Goal: Task Accomplishment & Management: Manage account settings

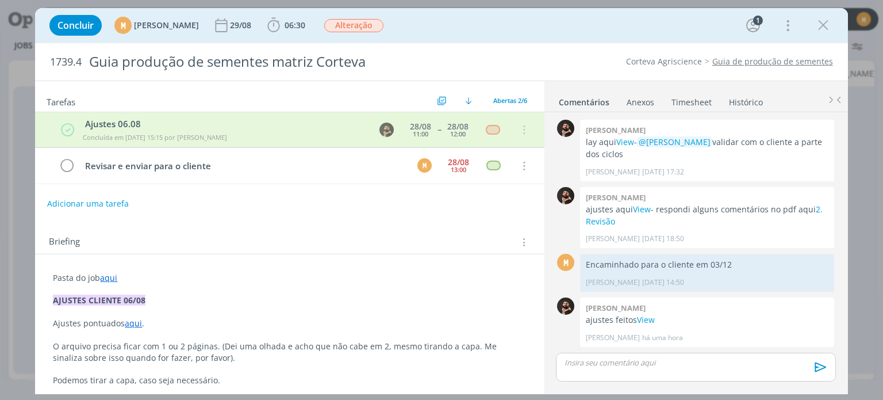
scroll to position [0, 927]
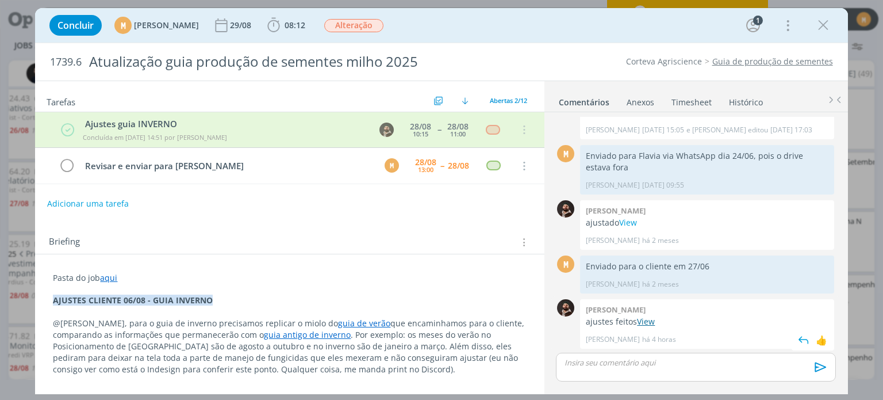
click at [648, 317] on link "View" at bounding box center [646, 321] width 18 height 11
click at [282, 24] on icon "dialog" at bounding box center [273, 25] width 17 height 17
click at [280, 26] on icon "dialog" at bounding box center [274, 25] width 12 height 14
click at [282, 26] on icon "dialog" at bounding box center [273, 25] width 17 height 17
click at [308, 25] on b "08:12" at bounding box center [294, 25] width 25 height 8
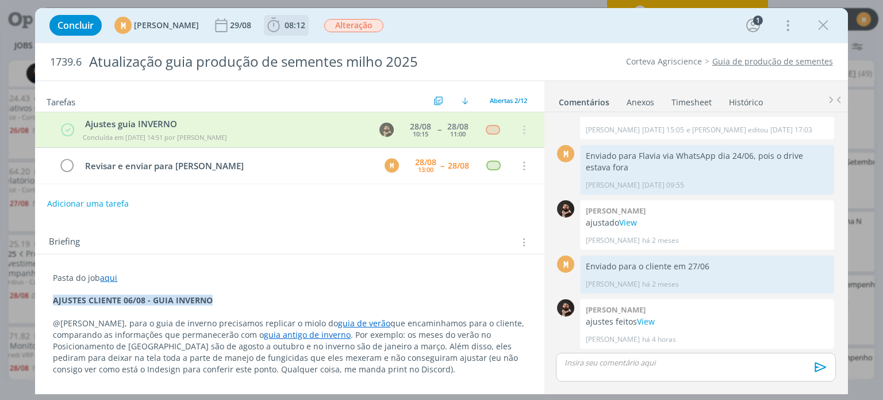
click at [308, 25] on b "08:12" at bounding box center [294, 25] width 25 height 8
click at [282, 20] on icon "dialog" at bounding box center [273, 25] width 17 height 17
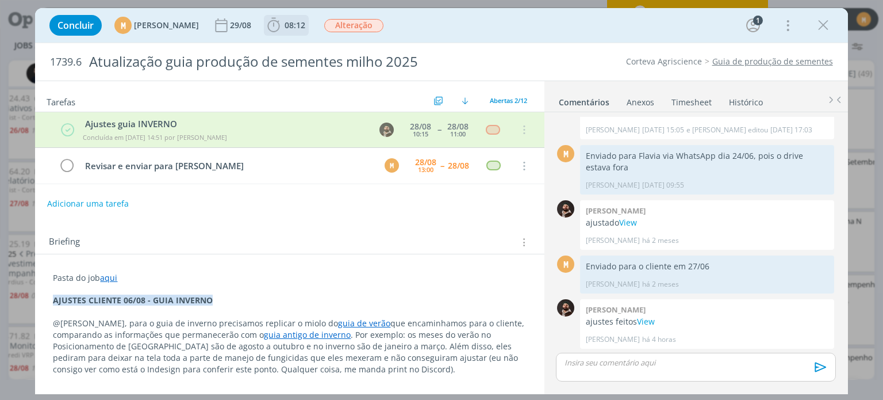
click at [282, 20] on icon "dialog" at bounding box center [273, 25] width 17 height 17
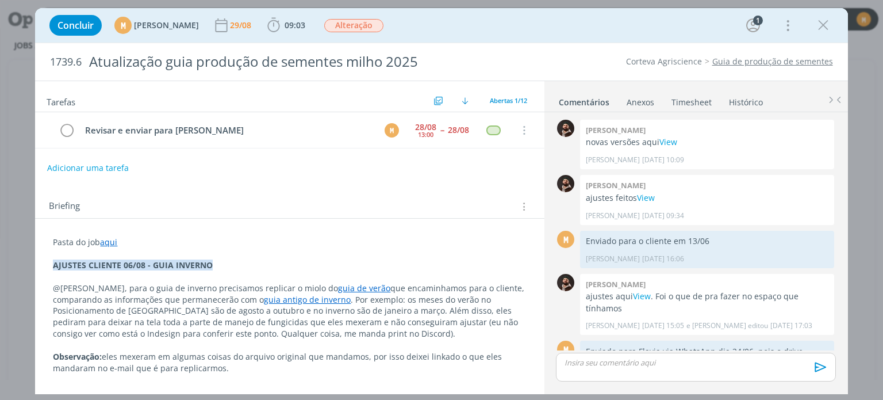
scroll to position [195, 0]
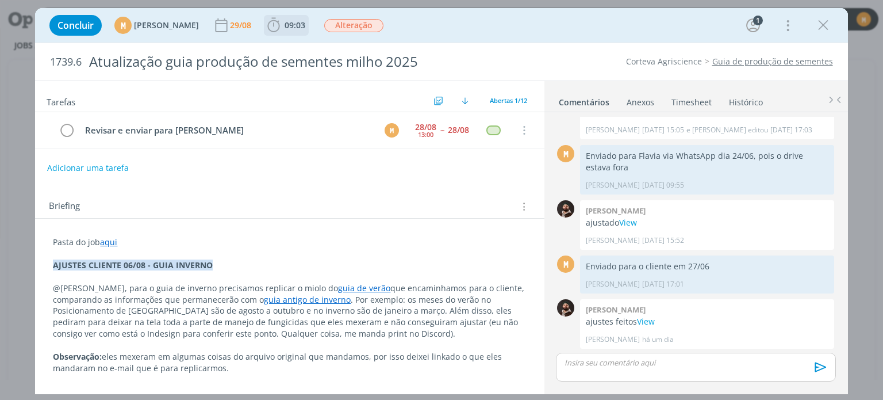
click at [282, 26] on icon "dialog" at bounding box center [273, 25] width 17 height 17
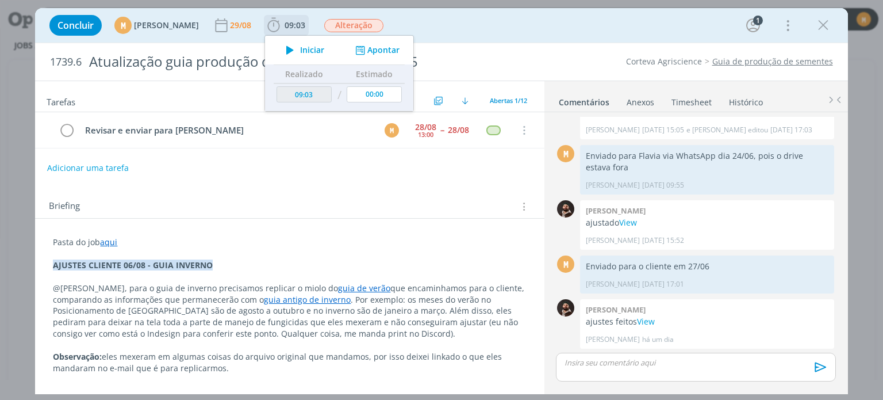
click at [325, 55] on button "Iniciar" at bounding box center [301, 50] width 45 height 16
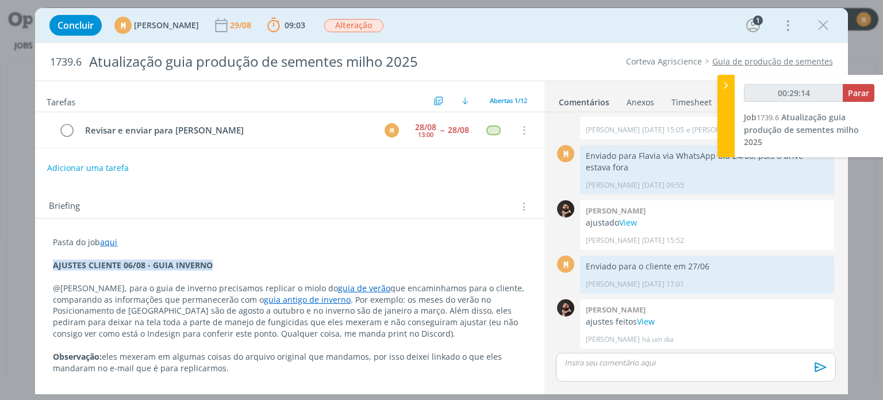
type input "00:29:15"
click at [868, 95] on span "Parar" at bounding box center [858, 92] width 21 height 11
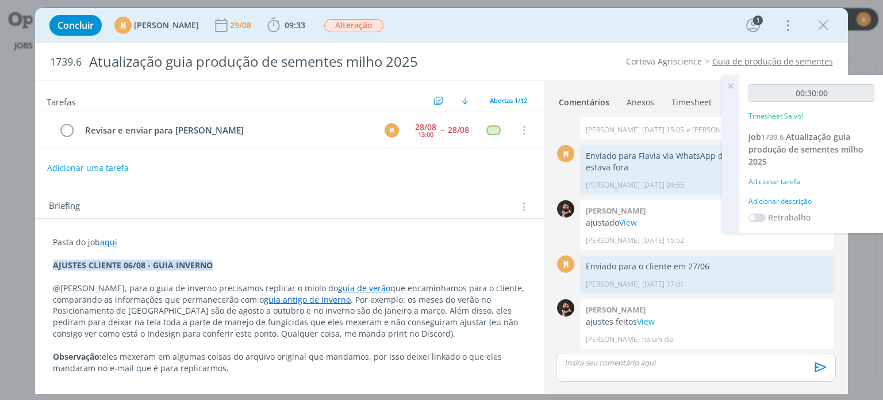
click at [752, 199] on div "Adicionar descrição" at bounding box center [811, 201] width 126 height 10
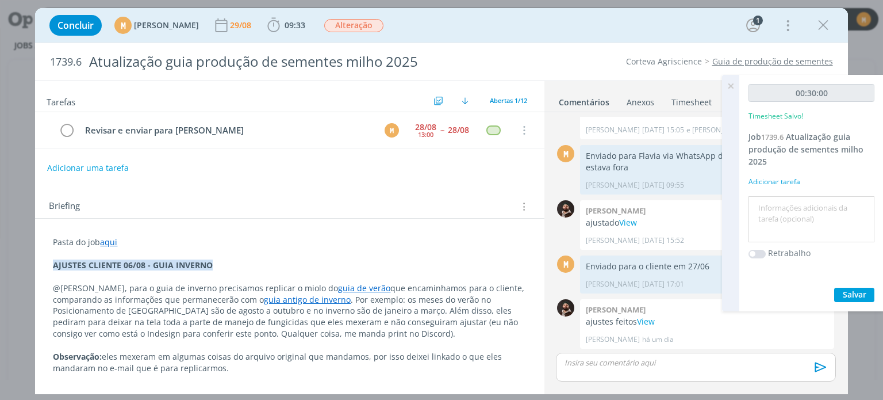
click at [759, 206] on textarea at bounding box center [811, 219] width 120 height 41
click at [761, 213] on textarea "revisão" at bounding box center [811, 219] width 120 height 41
type textarea "Revisão"
click at [863, 291] on span "Salvar" at bounding box center [855, 294] width 24 height 11
click at [733, 87] on icon at bounding box center [730, 86] width 21 height 22
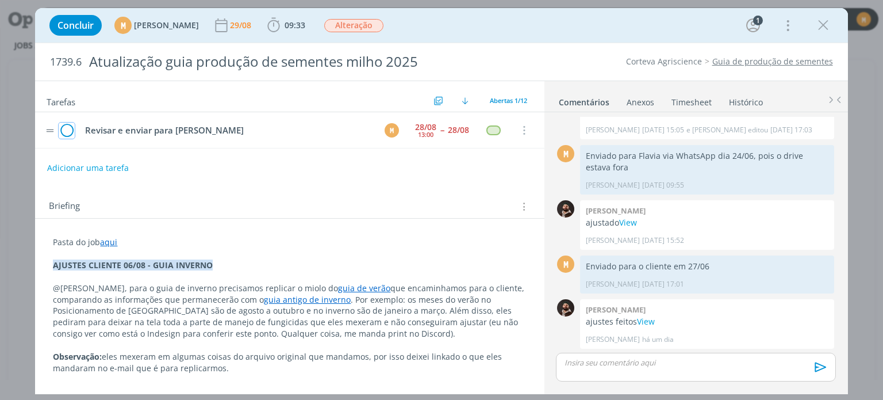
click at [67, 132] on icon "dialog" at bounding box center [67, 130] width 16 height 17
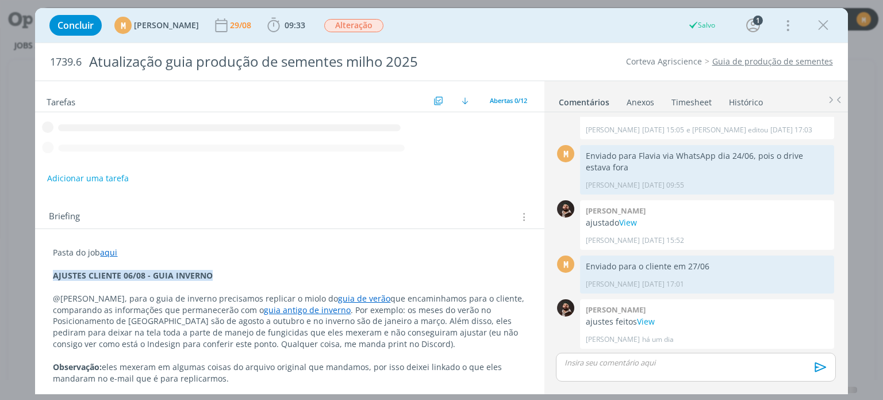
click at [608, 363] on p "dialog" at bounding box center [695, 362] width 261 height 10
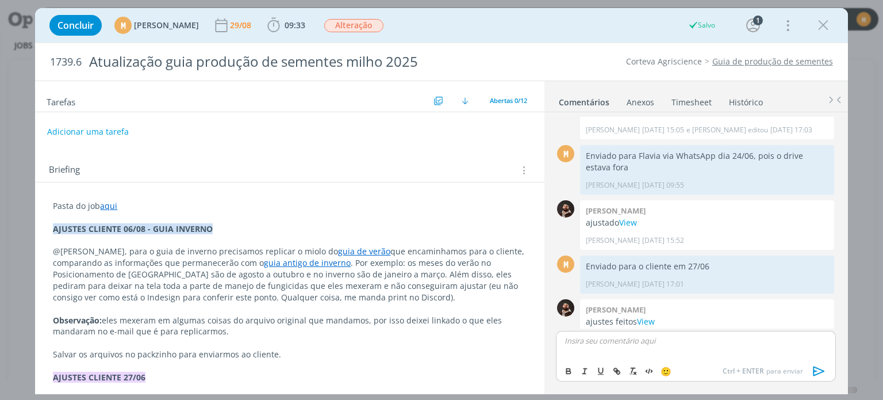
scroll to position [218, 0]
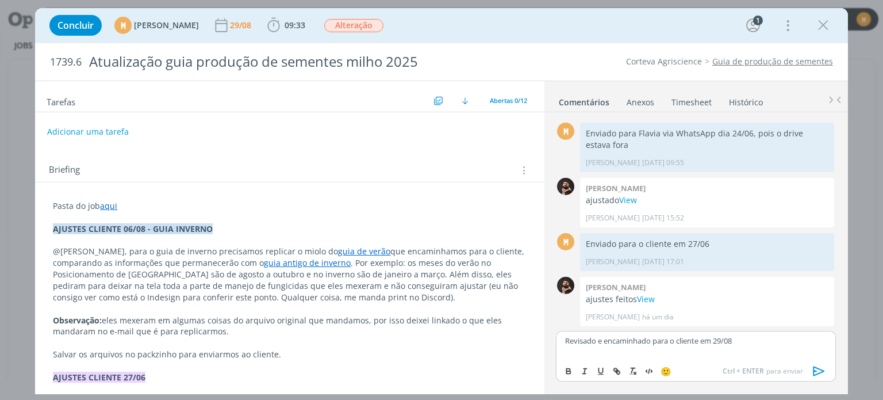
click at [821, 373] on icon "dialog" at bounding box center [819, 370] width 17 height 17
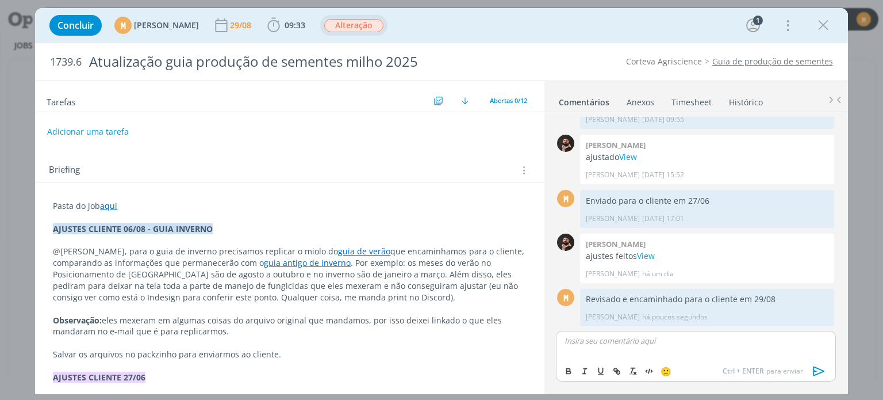
click at [366, 30] on span "Alteração" at bounding box center [353, 25] width 59 height 13
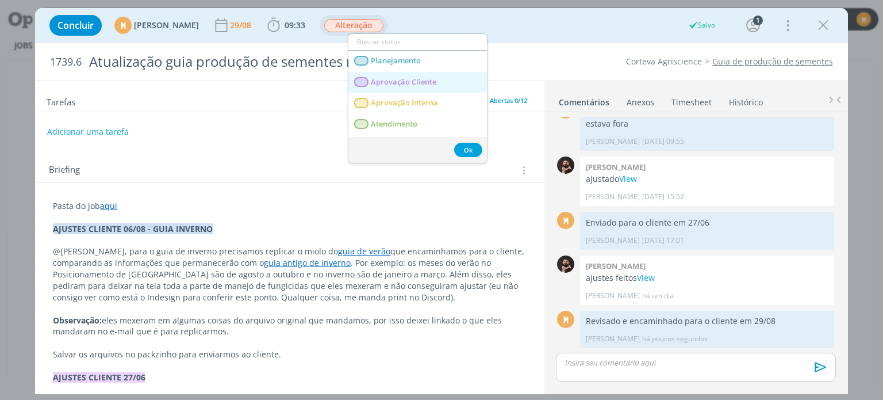
click at [393, 80] on span "Aprovação Cliente" at bounding box center [404, 82] width 66 height 9
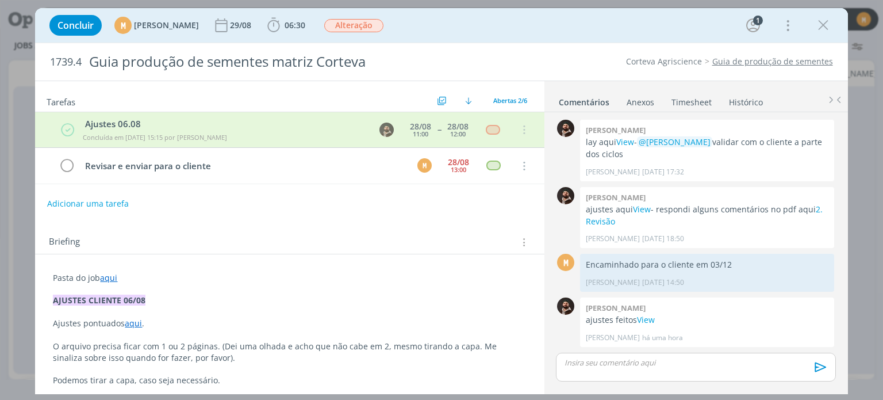
scroll to position [0, 927]
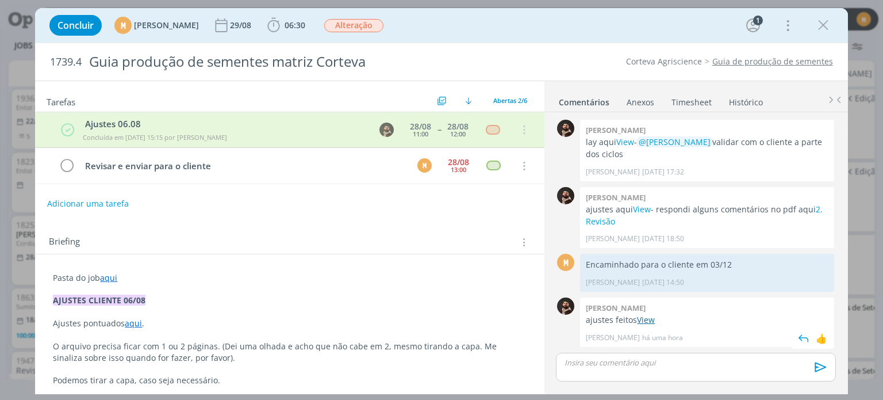
click at [648, 322] on link "View" at bounding box center [646, 319] width 18 height 11
click at [280, 31] on icon "dialog" at bounding box center [274, 25] width 12 height 14
click at [308, 33] on span "06:30" at bounding box center [286, 25] width 43 height 17
click at [305, 22] on span "06:30" at bounding box center [295, 25] width 21 height 11
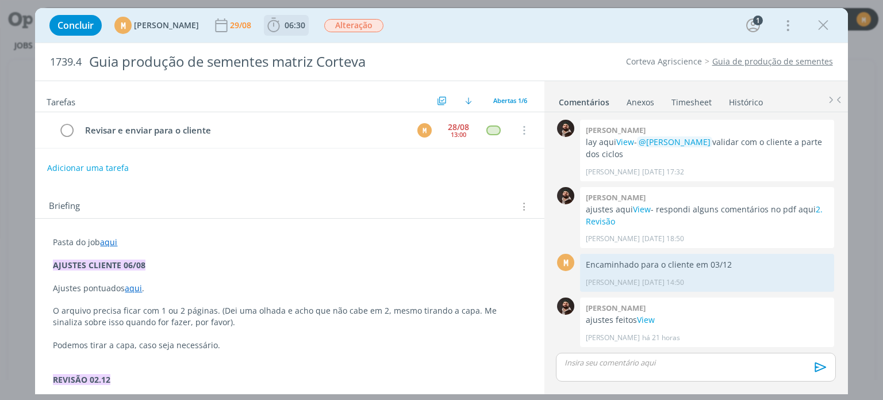
click at [305, 25] on span "06:30" at bounding box center [295, 25] width 21 height 11
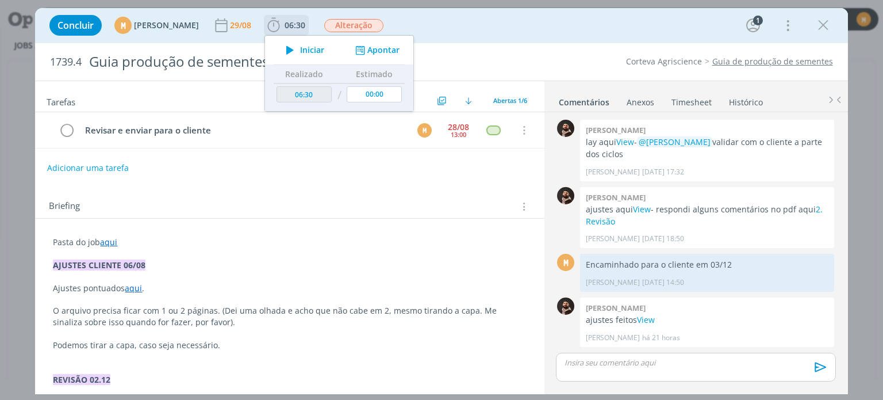
click at [400, 49] on button "Apontar" at bounding box center [376, 50] width 48 height 12
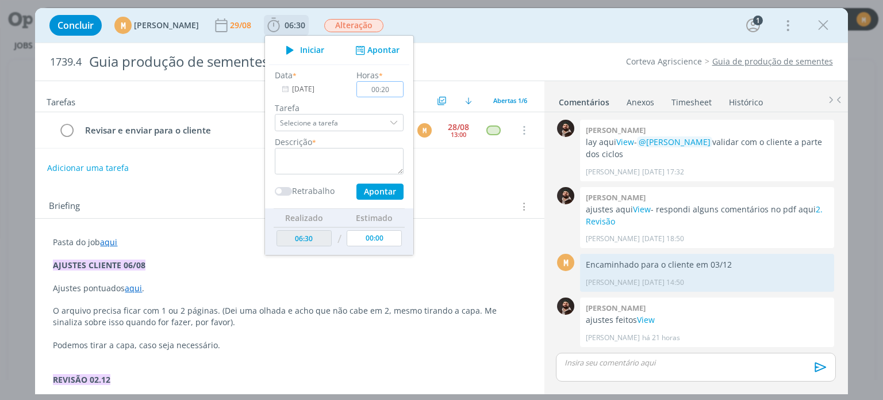
type input "00:20"
click at [317, 159] on textarea "dialog" at bounding box center [339, 161] width 129 height 26
type textarea "Revisão"
click at [404, 184] on button "Apontar" at bounding box center [379, 191] width 47 height 16
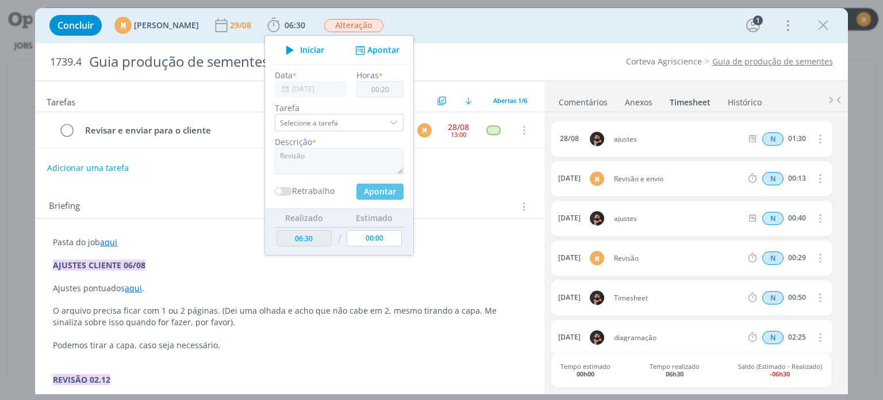
type input "06:50"
type input "00:00"
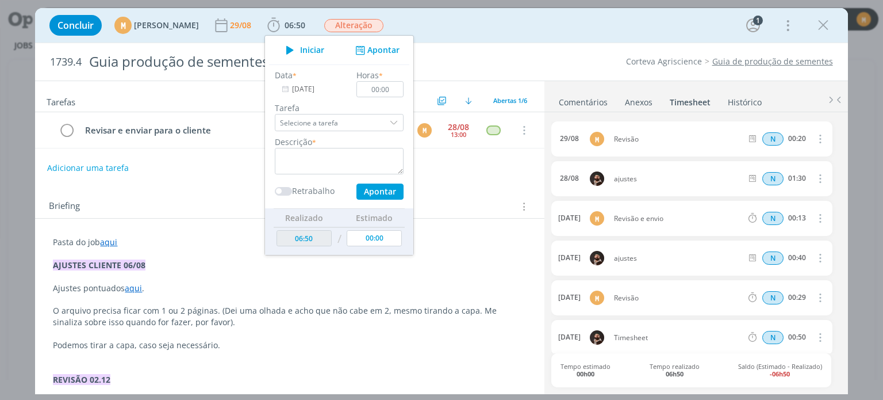
click at [575, 38] on div "Concluir M [PERSON_NAME] [DATE] 06:50 Iniciar Apontar Data * [DATE] Horas * 00:…" at bounding box center [441, 25] width 795 height 28
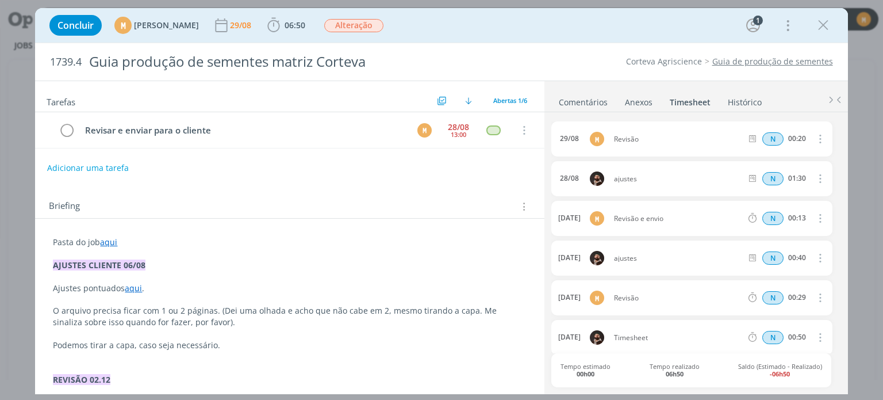
click at [106, 237] on link "aqui" at bounding box center [108, 241] width 17 height 11
click at [120, 261] on link "[URL][DOMAIN_NAME]" at bounding box center [128, 263] width 87 height 15
click at [106, 257] on link "[URL][DOMAIN_NAME]" at bounding box center [128, 263] width 87 height 15
click at [65, 127] on icon "dialog" at bounding box center [67, 130] width 16 height 17
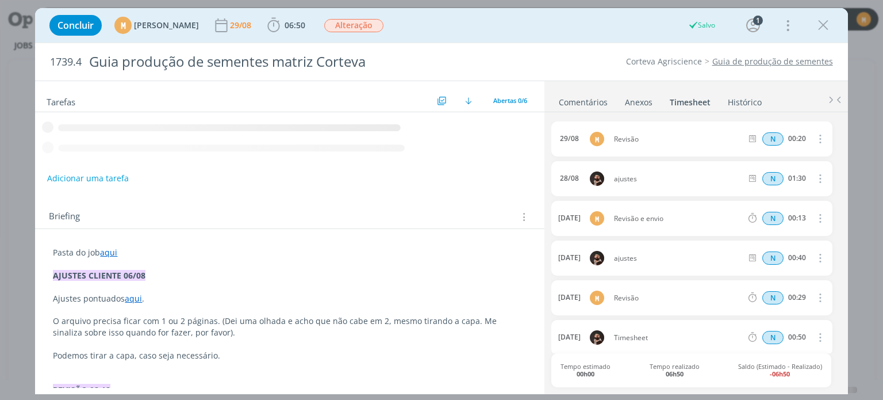
click at [583, 96] on link "Comentários" at bounding box center [583, 99] width 50 height 17
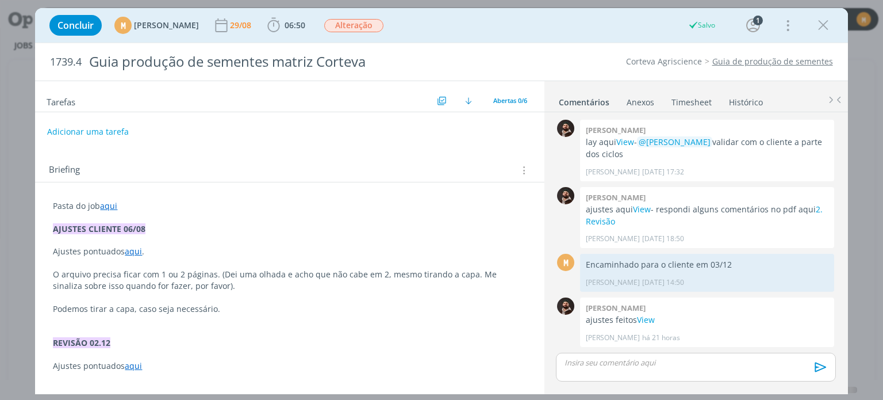
click at [674, 352] on div "dialog" at bounding box center [695, 366] width 279 height 29
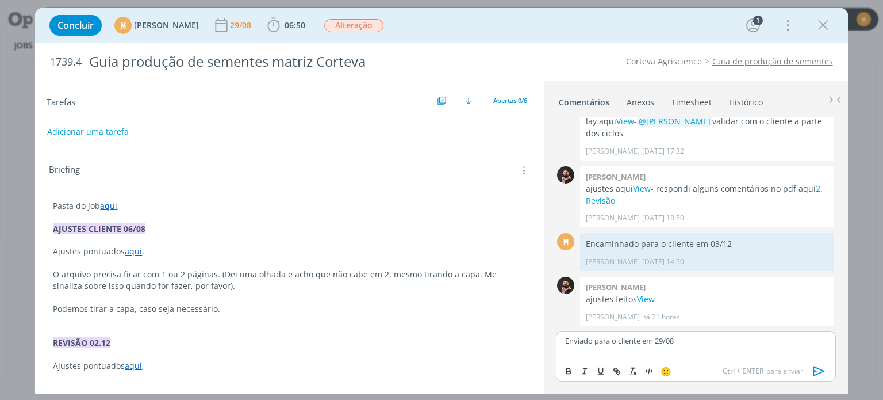
click at [816, 368] on icon "dialog" at bounding box center [819, 370] width 17 height 17
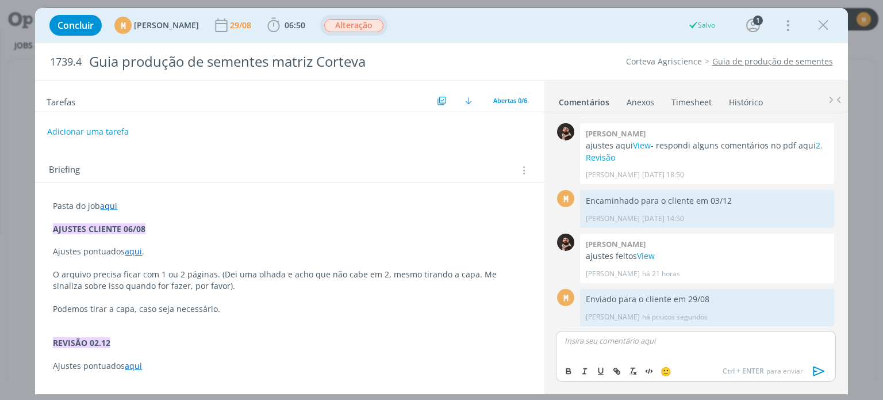
click at [382, 23] on span "Alteração" at bounding box center [353, 25] width 59 height 13
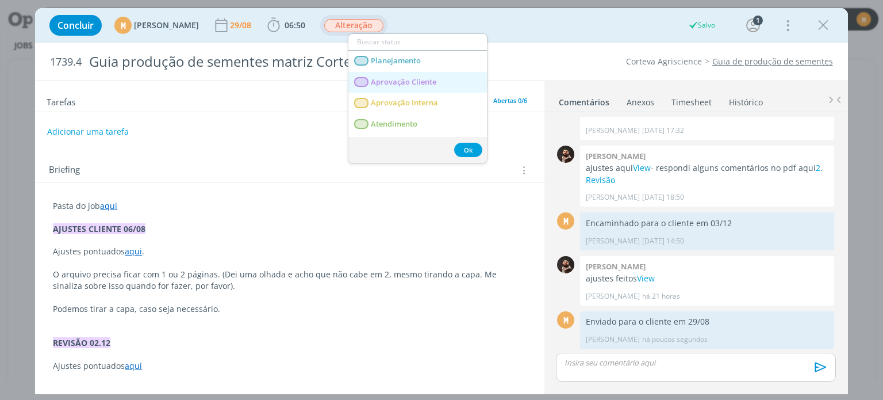
click at [399, 73] on Cliente "Aprovação Cliente" at bounding box center [417, 82] width 139 height 21
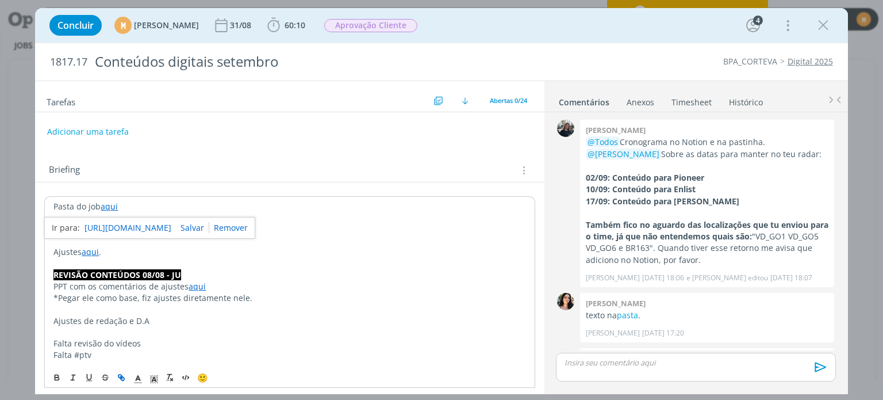
scroll to position [731, 0]
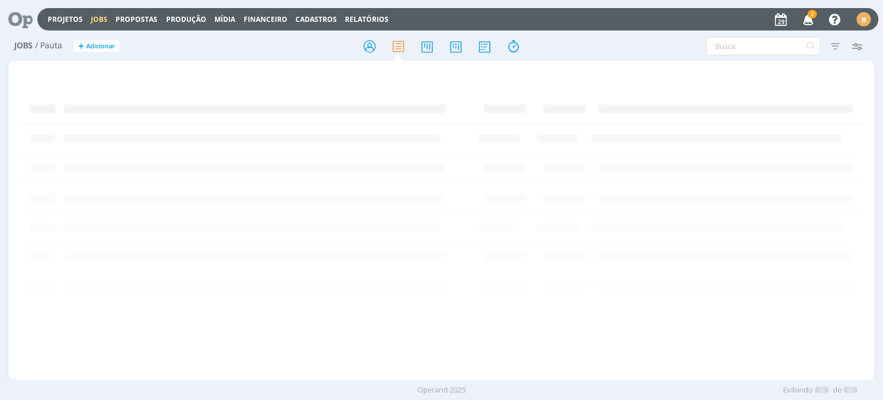
click at [359, 11] on div "Projetos Jobs Propostas Produção [GEOGRAPHIC_DATA] Financeiro Cadastros Relatór…" at bounding box center [457, 19] width 841 height 22
click at [363, 18] on link "Relatórios" at bounding box center [367, 19] width 44 height 10
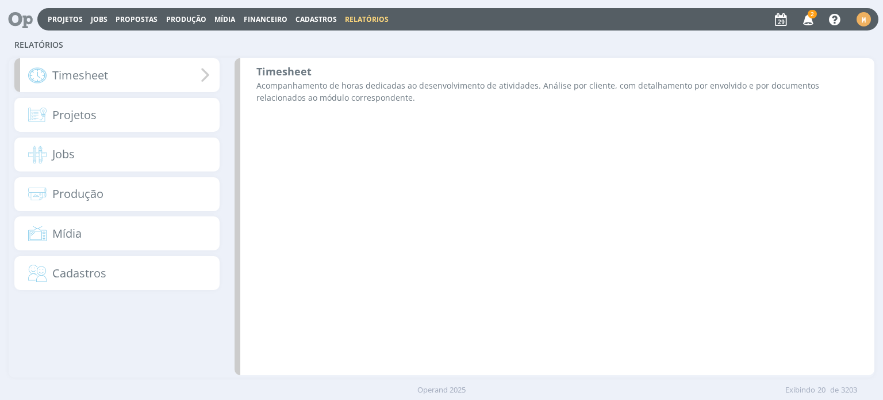
click at [145, 76] on div "Timesheet" at bounding box center [116, 75] width 205 height 34
click at [289, 64] on b "Timesheet" at bounding box center [283, 71] width 55 height 14
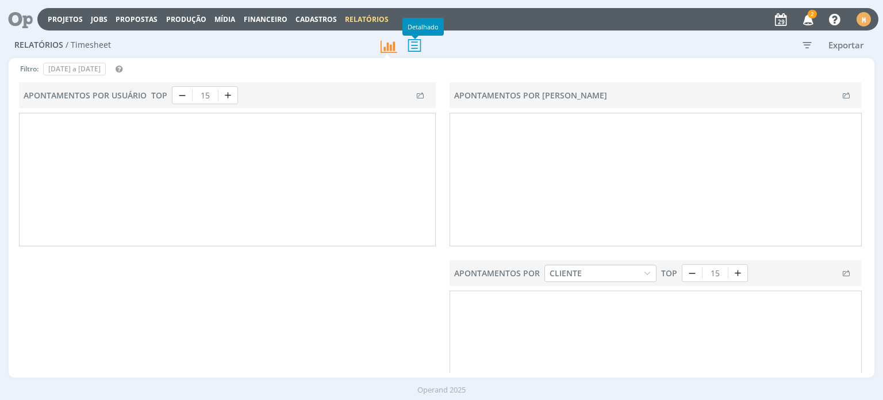
click at [414, 44] on icon at bounding box center [414, 45] width 24 height 24
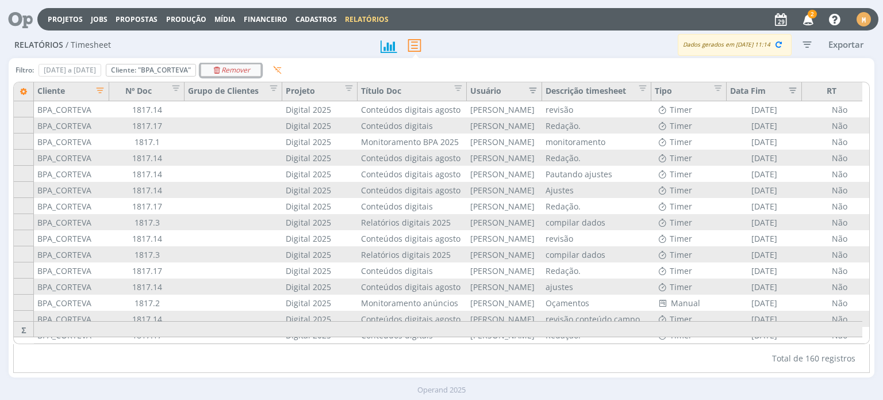
click at [250, 74] on icon "Remover" at bounding box center [231, 70] width 39 height 7
click at [195, 67] on div "Remover" at bounding box center [150, 69] width 89 height 11
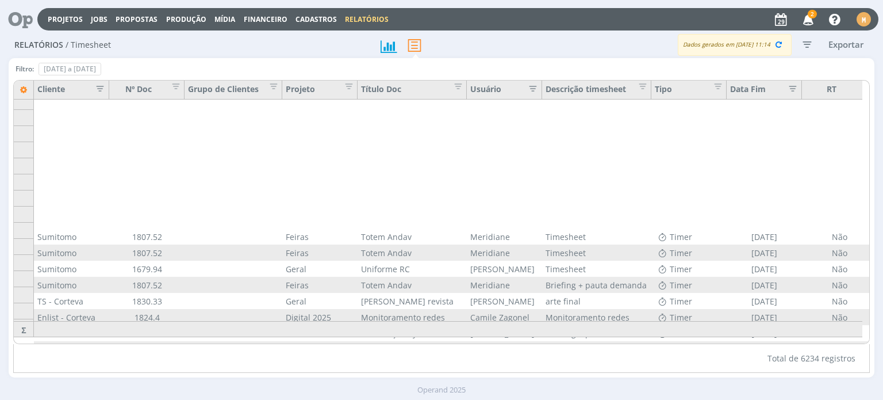
scroll to position [135, 0]
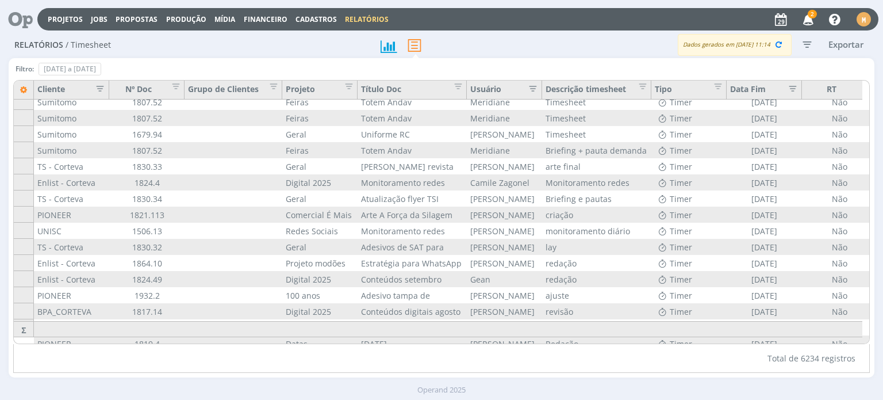
click at [101, 82] on icon "button" at bounding box center [96, 87] width 11 height 11
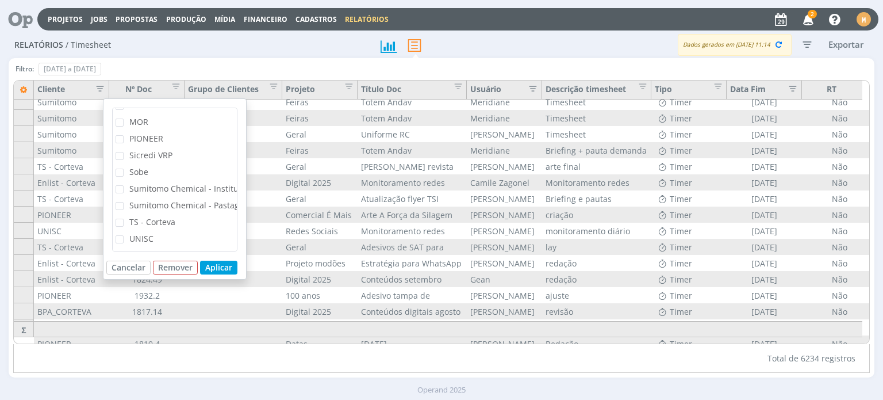
scroll to position [271, 0]
click at [138, 133] on span "PIONEER" at bounding box center [146, 138] width 34 height 11
click at [124, 135] on input "PIONEER" at bounding box center [124, 135] width 0 height 0
click at [228, 261] on button "Aplicar" at bounding box center [218, 267] width 37 height 14
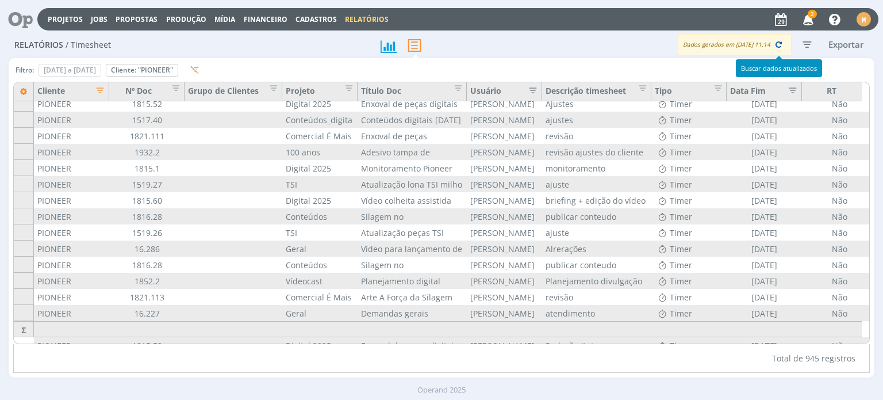
click at [779, 43] on icon "button" at bounding box center [778, 44] width 10 height 10
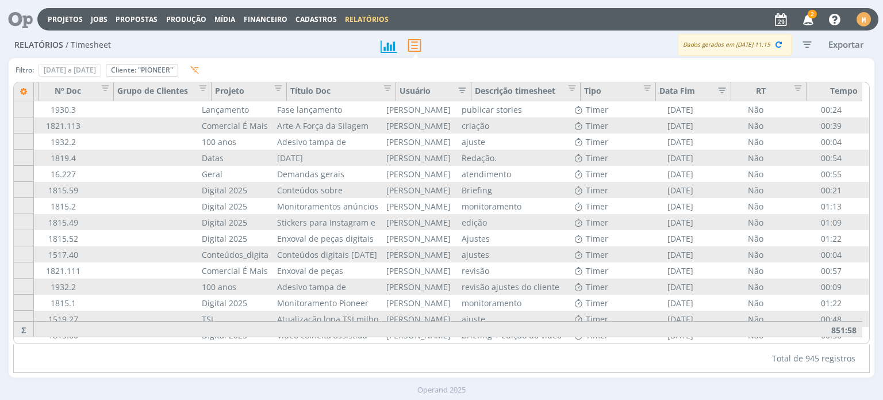
scroll to position [0, 90]
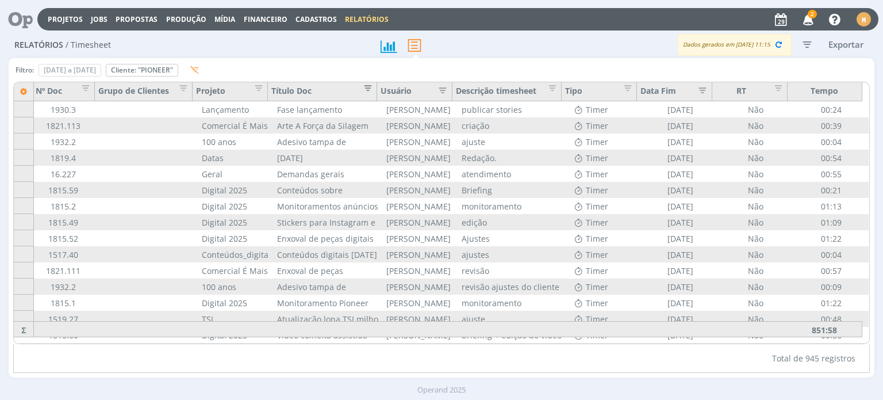
click at [366, 90] on span "Editar filtro para Coluna Título Doc" at bounding box center [364, 85] width 11 height 11
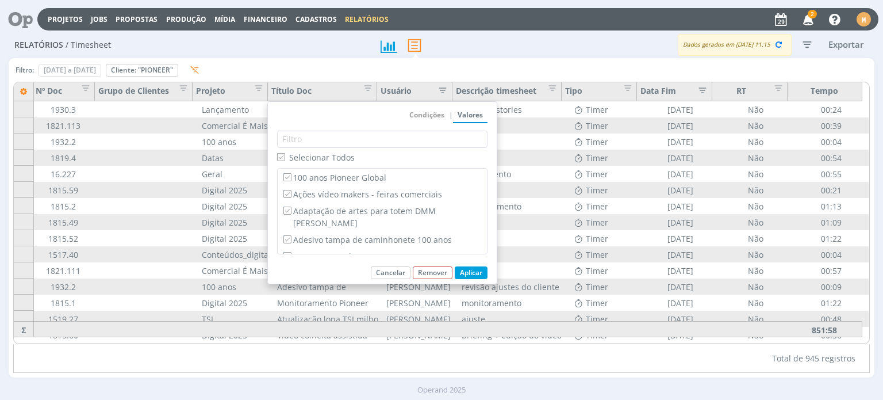
click at [332, 159] on span "Selecionar Todos" at bounding box center [322, 157] width 66 height 11
click at [285, 159] on input "Selecionar Todos" at bounding box center [280, 156] width 7 height 7
checkbox input "false"
click at [336, 141] on input "Lista de Item de busca" at bounding box center [382, 139] width 209 height 16
type input "barter"
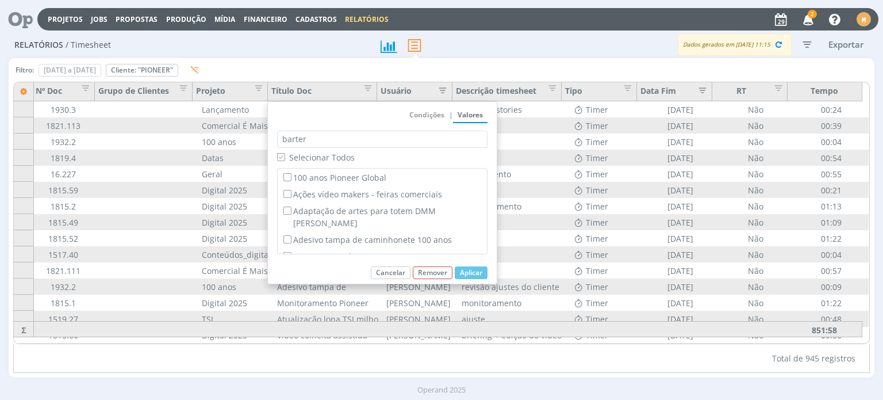
checkbox input "true"
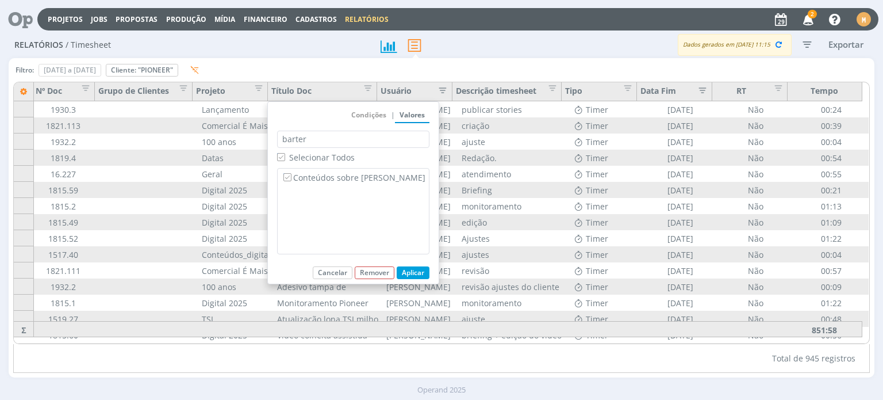
type input "barter"
click at [397, 270] on button "Aplicar" at bounding box center [413, 272] width 33 height 13
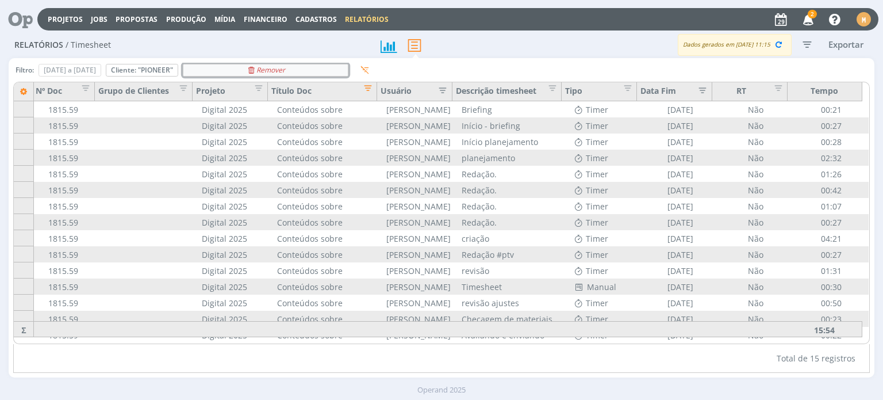
click at [348, 71] on div "Remover" at bounding box center [265, 69] width 164 height 11
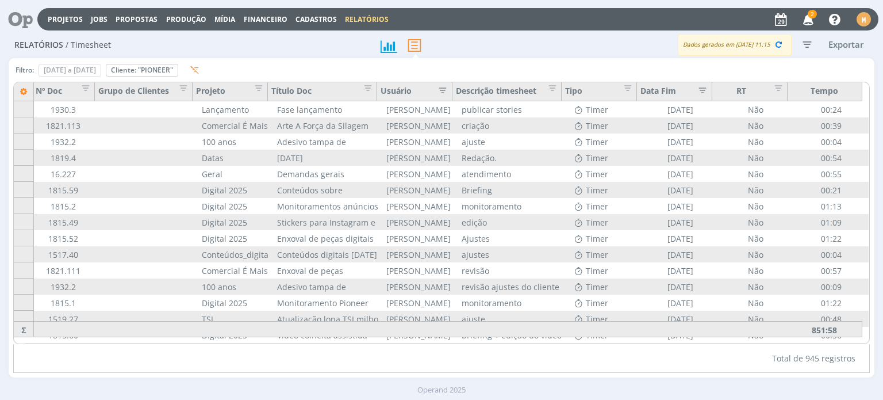
click at [835, 96] on div "Tempo" at bounding box center [825, 91] width 75 height 19
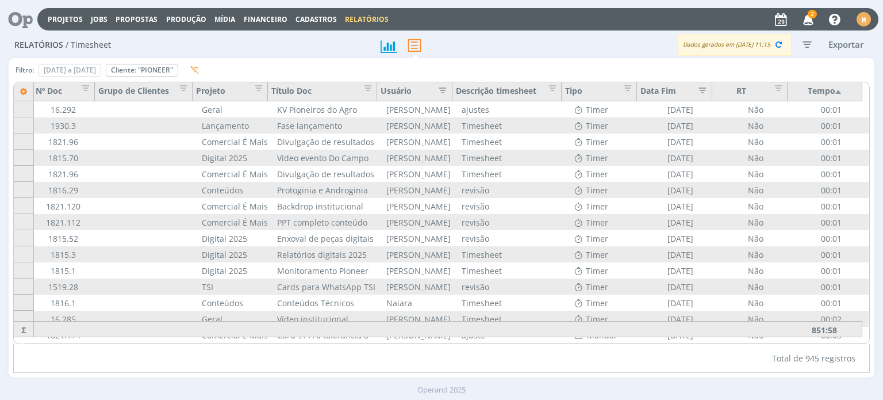
click at [830, 88] on div "Tempo" at bounding box center [825, 91] width 75 height 19
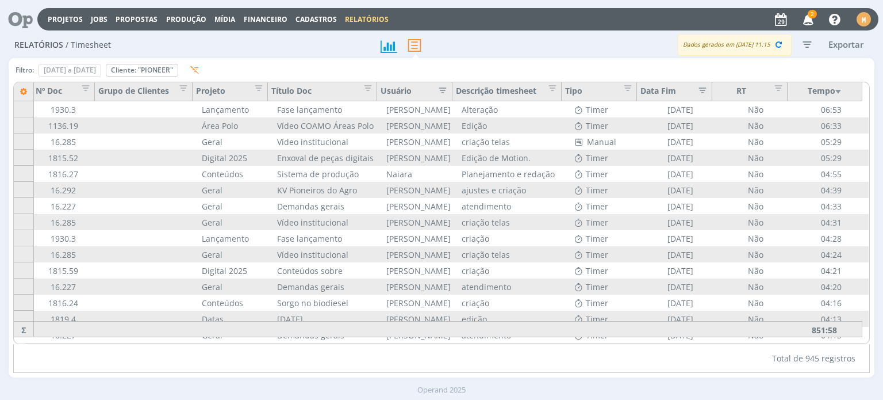
click at [25, 20] on icon at bounding box center [17, 19] width 24 height 22
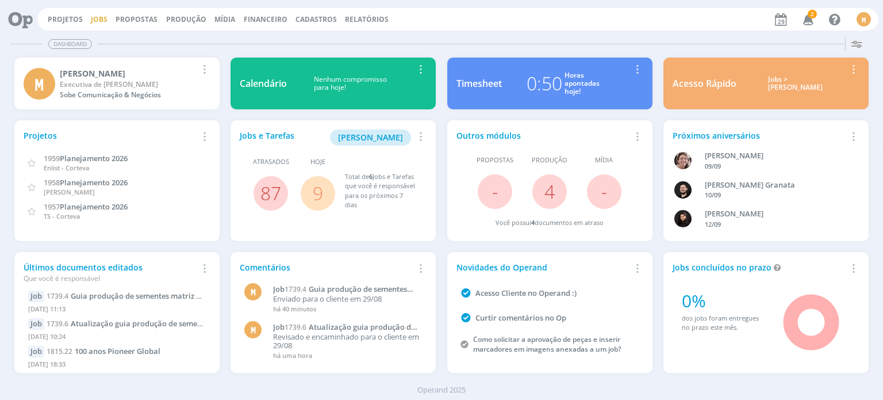
click at [97, 22] on link "Jobs" at bounding box center [99, 19] width 17 height 10
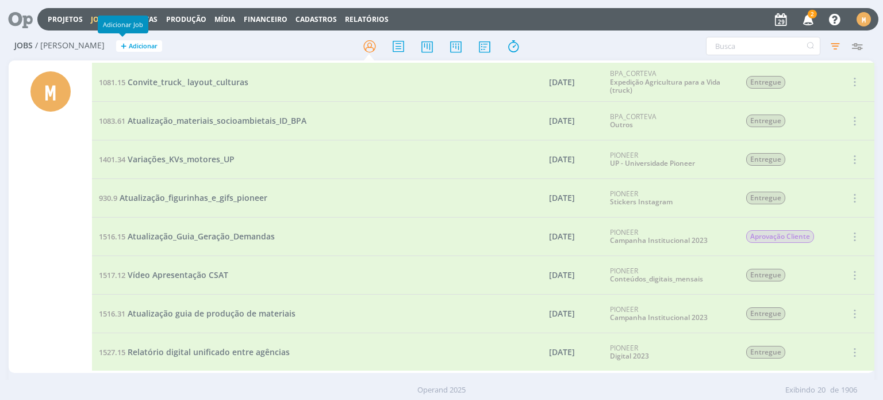
click at [129, 44] on span "Adicionar" at bounding box center [143, 46] width 29 height 7
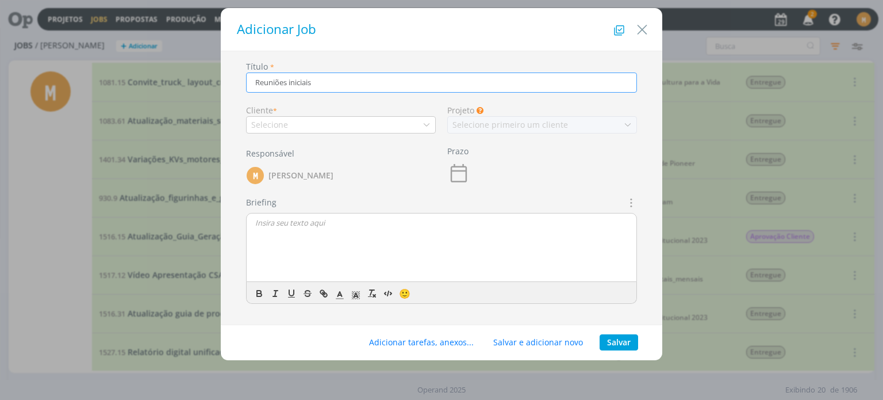
type input "Reuniões iniciais"
click at [389, 128] on div "Selecione" at bounding box center [341, 124] width 190 height 17
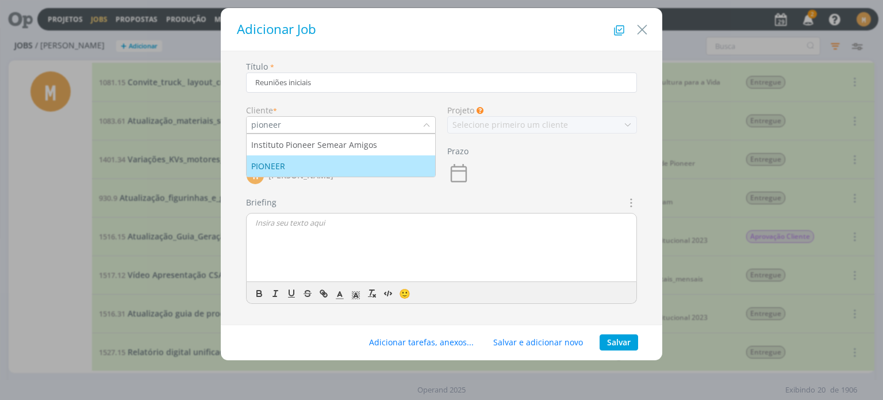
type input "pioneer"
click at [370, 169] on div "PIONEER" at bounding box center [340, 166] width 179 height 12
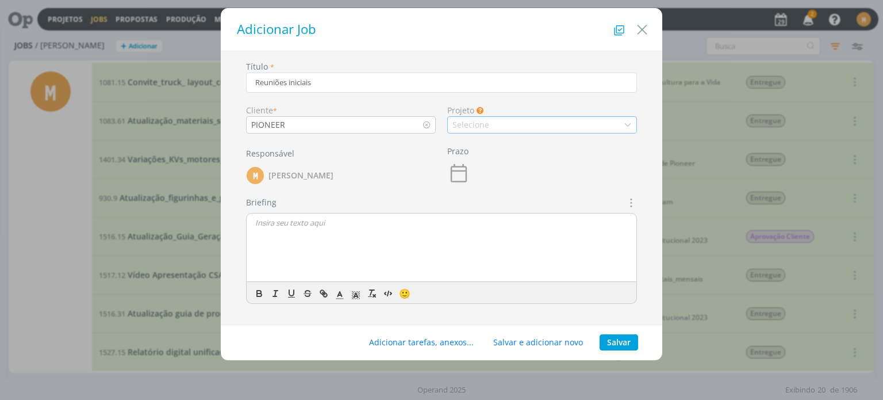
click at [482, 128] on div "Selecione" at bounding box center [471, 124] width 39 height 12
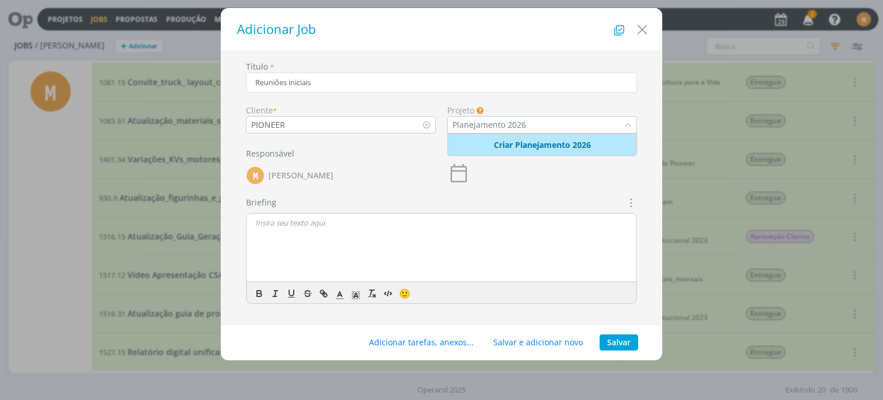
type input "Planejamento 2026"
click at [520, 148] on link "Criar Planejamento 2026" at bounding box center [542, 144] width 97 height 11
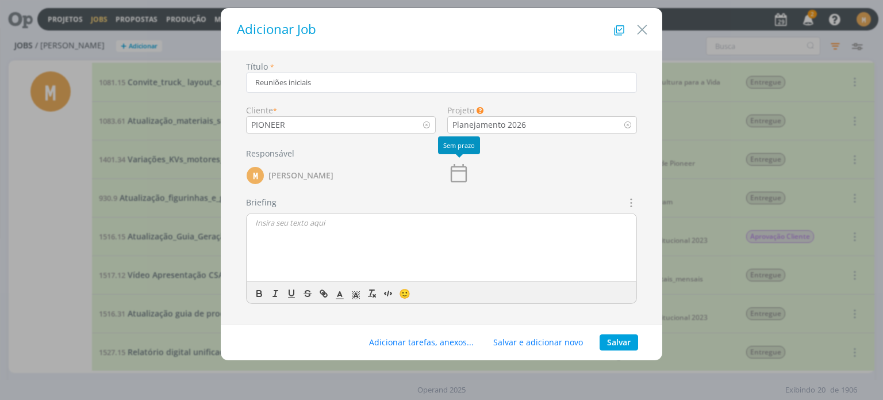
click at [455, 167] on icon "dialog" at bounding box center [458, 173] width 23 height 23
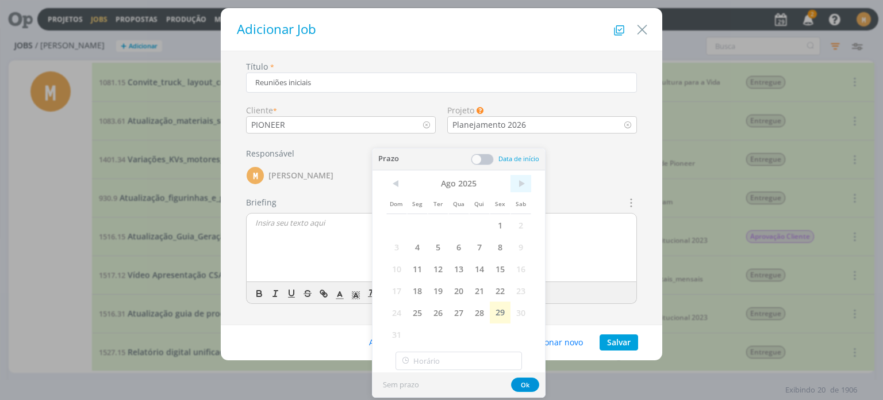
click at [520, 176] on span ">" at bounding box center [520, 183] width 21 height 17
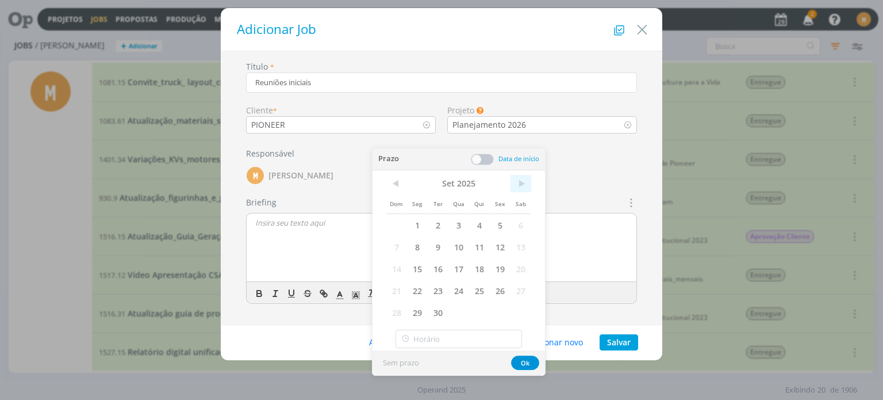
click at [520, 176] on span ">" at bounding box center [520, 183] width 21 height 17
click at [389, 183] on span "<" at bounding box center [396, 183] width 21 height 17
click at [504, 267] on span "19" at bounding box center [500, 269] width 21 height 22
click at [525, 364] on button "Ok" at bounding box center [525, 362] width 28 height 14
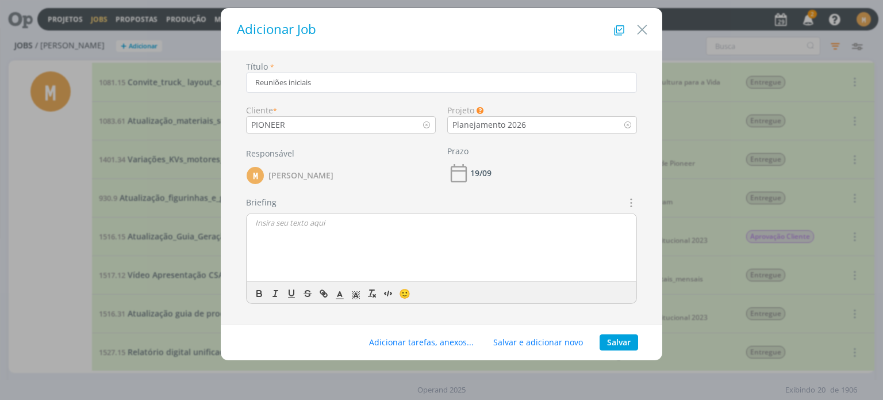
click at [386, 244] on div "dialog" at bounding box center [442, 247] width 390 height 69
click at [616, 345] on button "Salvar" at bounding box center [619, 342] width 39 height 16
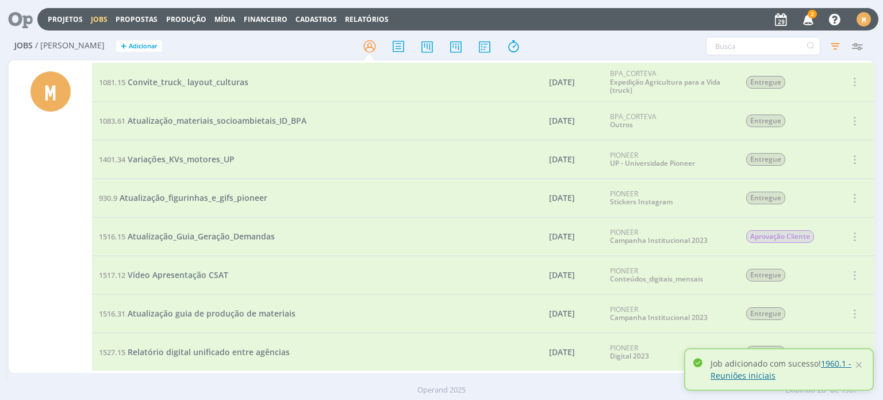
click at [832, 365] on link "1960.1 - Reuniões iniciais" at bounding box center [780, 369] width 141 height 23
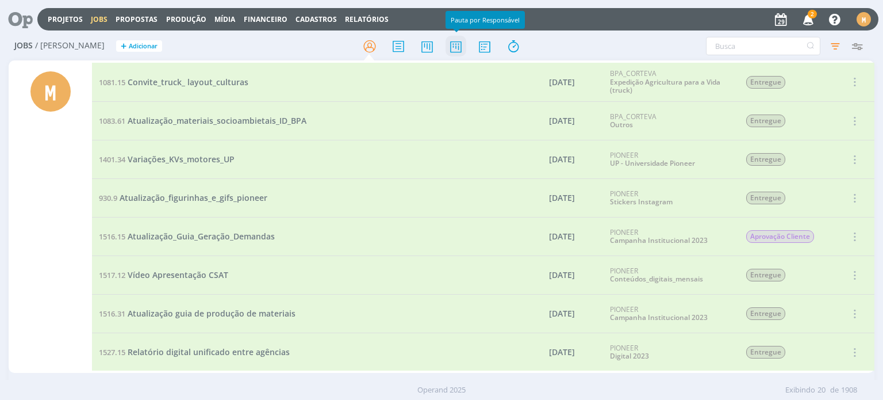
click at [449, 53] on icon at bounding box center [455, 46] width 21 height 22
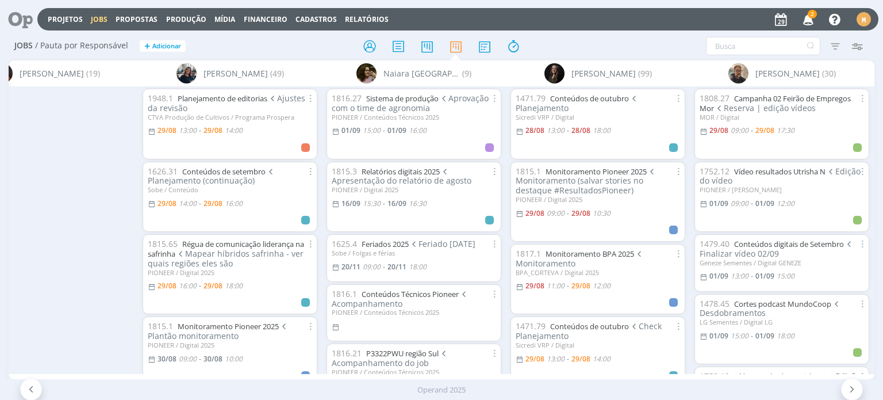
scroll to position [0, 2455]
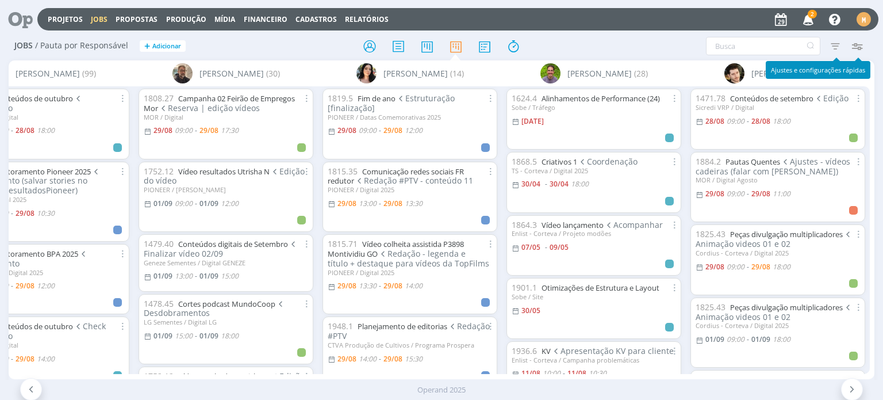
click at [860, 44] on icon "button" at bounding box center [857, 46] width 21 height 21
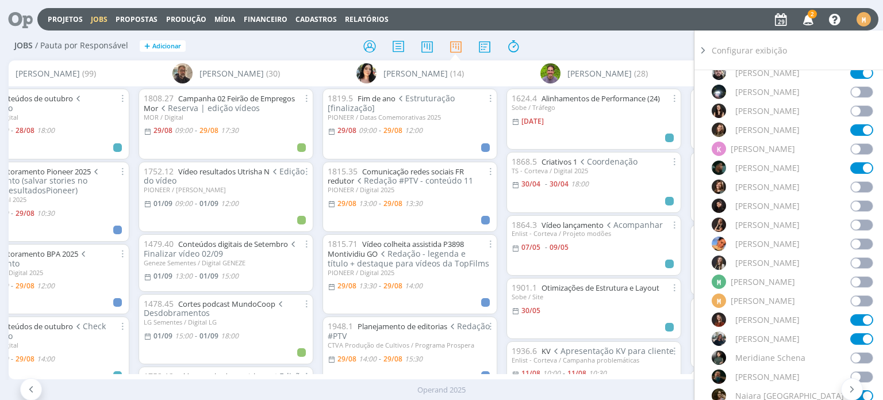
scroll to position [632, 0]
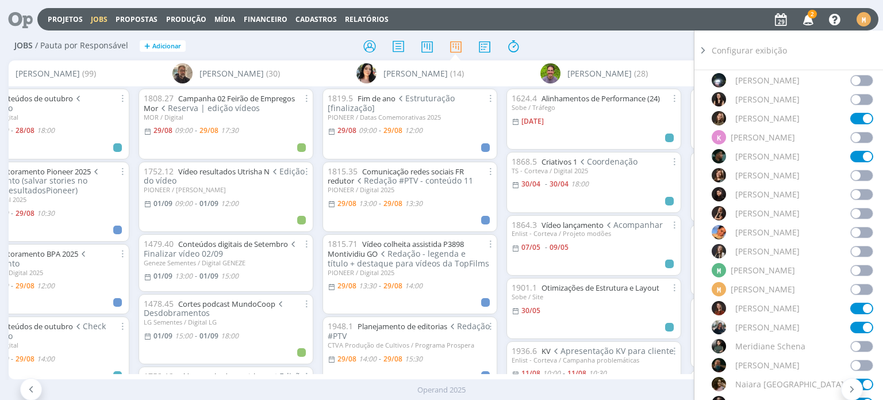
click at [853, 253] on span at bounding box center [861, 250] width 23 height 11
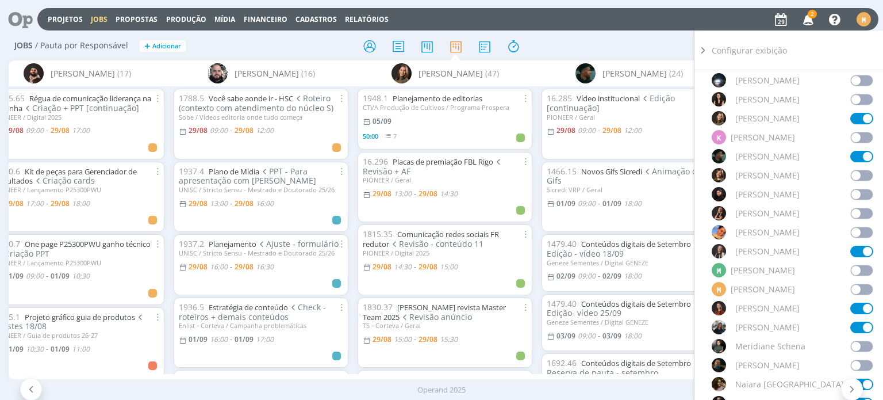
scroll to position [0, 1128]
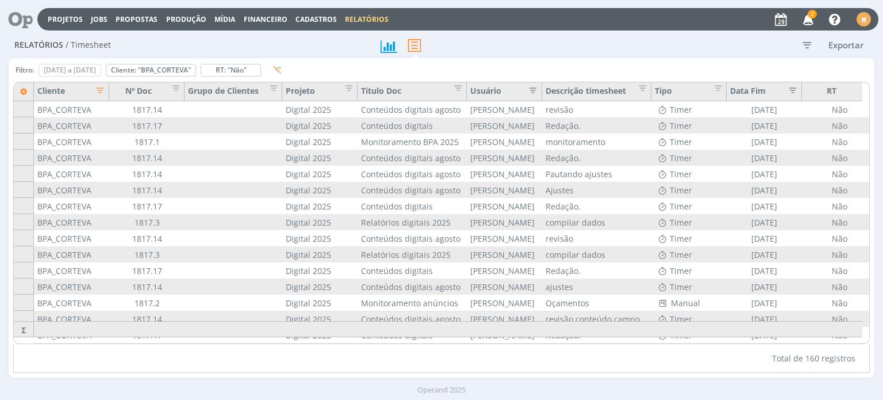
click at [10, 24] on icon at bounding box center [17, 19] width 24 height 22
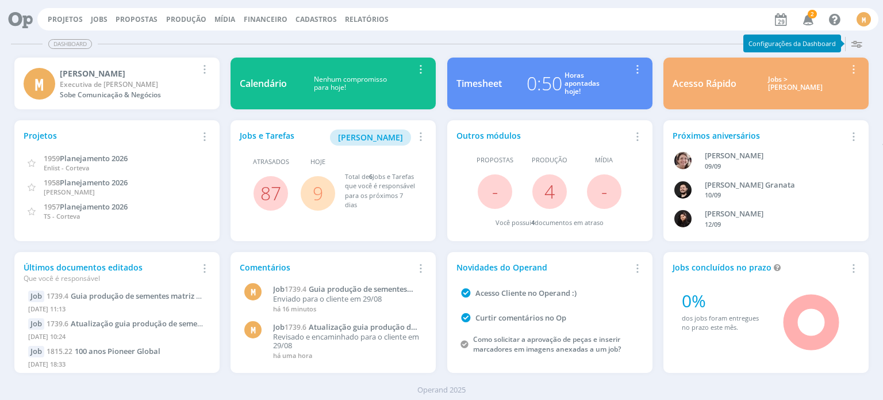
click at [99, 12] on div "Projetos Jobs Propostas Produção [GEOGRAPHIC_DATA] Financeiro Cadastros Relatór…" at bounding box center [457, 19] width 841 height 22
click at [102, 16] on link "Jobs" at bounding box center [99, 19] width 17 height 10
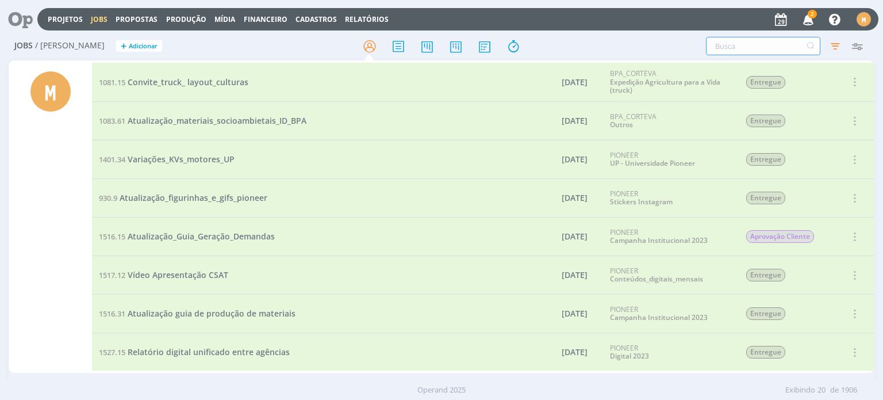
click at [722, 52] on input "text" at bounding box center [763, 46] width 114 height 18
type input "P25300"
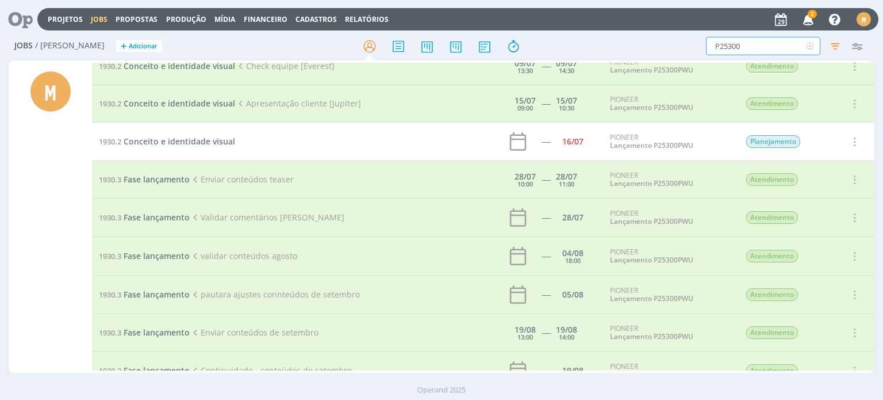
scroll to position [172, 0]
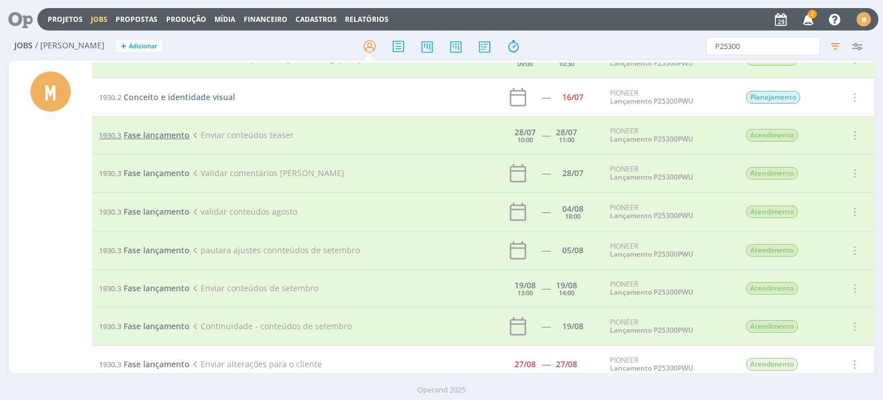
click at [176, 130] on span "Fase lançamento" at bounding box center [157, 134] width 66 height 11
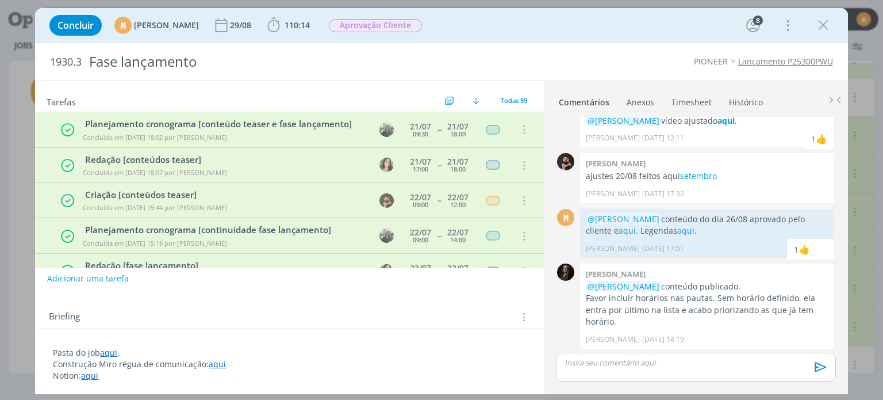
scroll to position [412, 0]
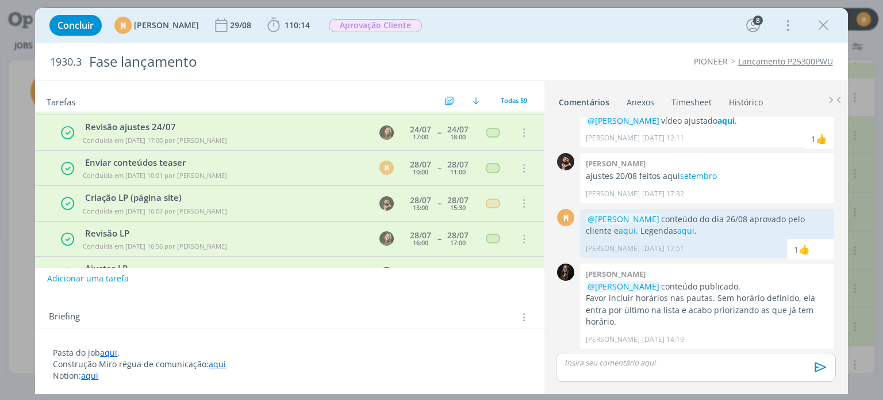
click at [686, 98] on link "Timesheet" at bounding box center [691, 99] width 41 height 17
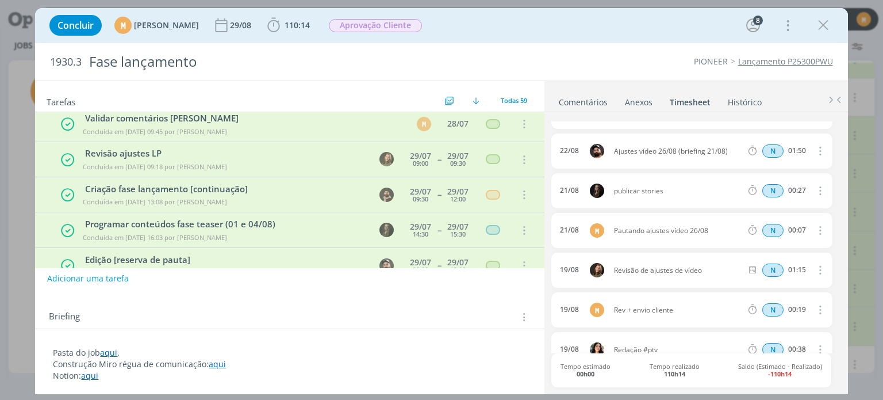
scroll to position [0, 0]
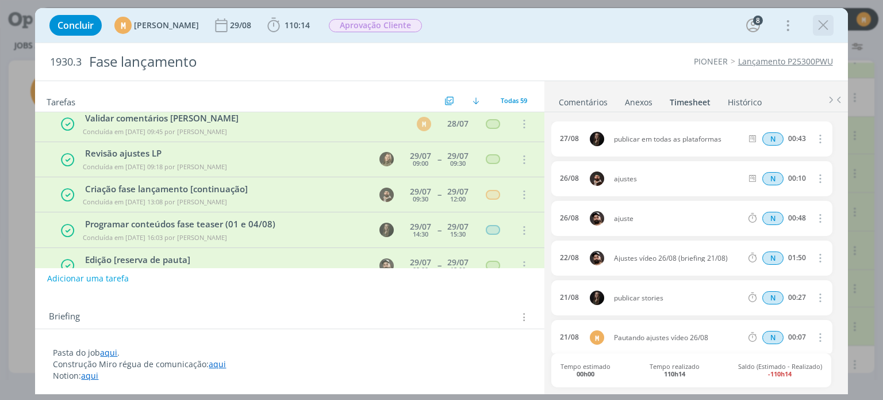
click at [821, 33] on icon "dialog" at bounding box center [823, 25] width 17 height 17
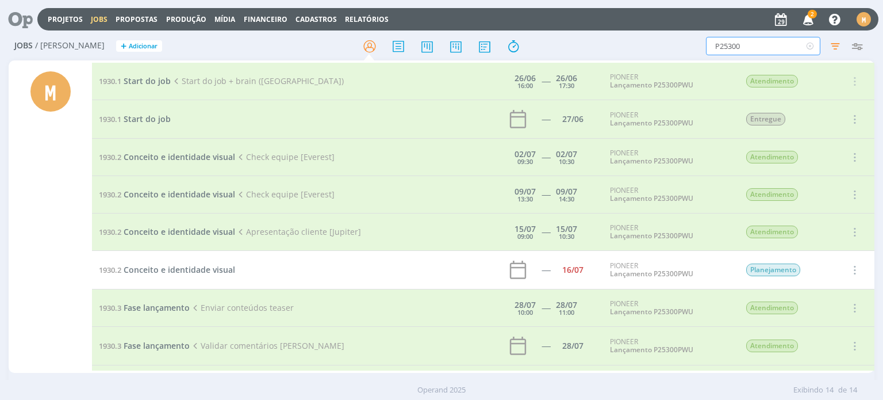
click at [736, 48] on input "P25300" at bounding box center [763, 46] width 114 height 18
drag, startPoint x: 748, startPoint y: 49, endPoint x: 708, endPoint y: 49, distance: 40.2
click at [708, 49] on input "P25300" at bounding box center [763, 46] width 114 height 18
click at [835, 49] on icon "button" at bounding box center [835, 46] width 21 height 21
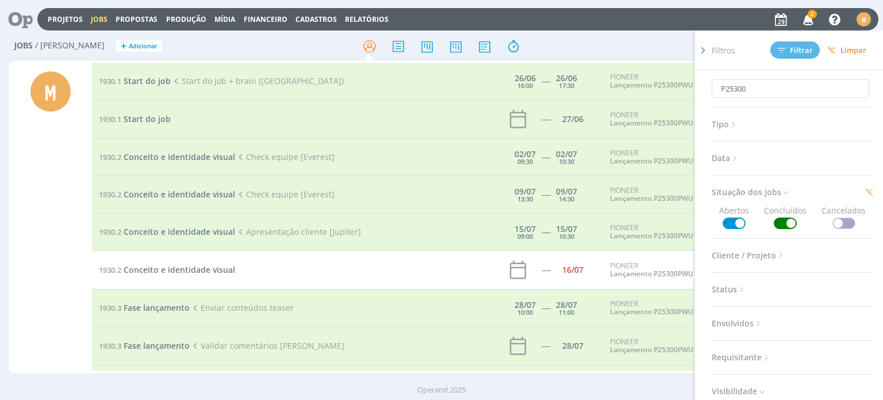
click at [639, 36] on div "Jobs / Minha Pauta + Adicionar P25300 Filtros Filtrar Limpar P25300 Tipo Jobs e…" at bounding box center [441, 46] width 865 height 29
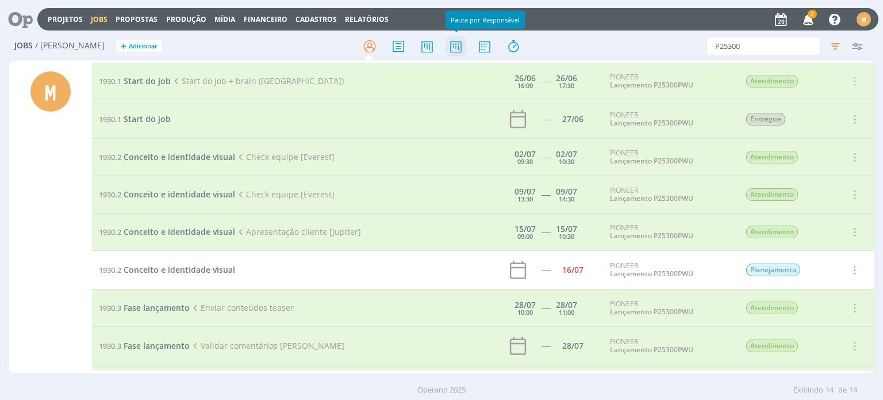
click at [458, 43] on icon at bounding box center [455, 46] width 21 height 22
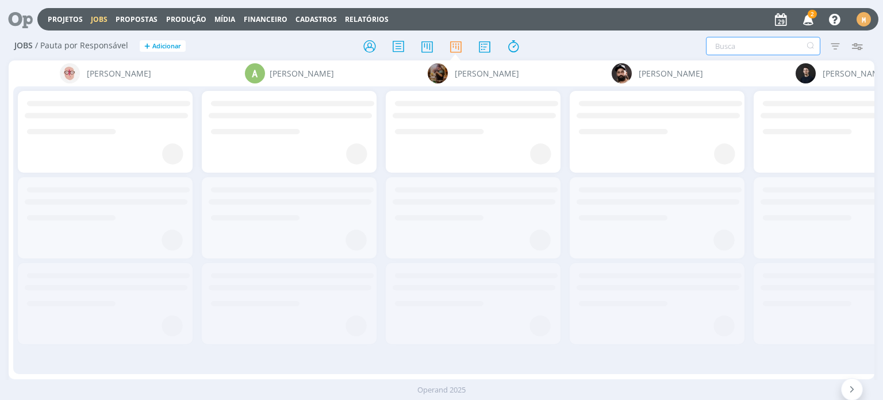
click at [752, 50] on input "text" at bounding box center [763, 46] width 114 height 18
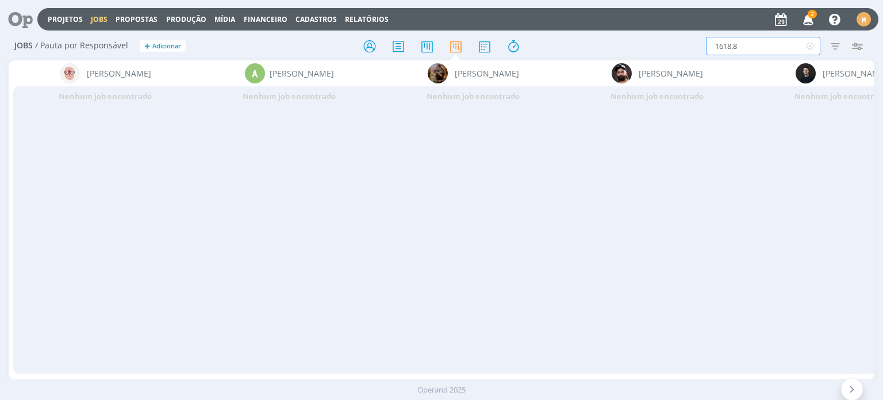
type input "1618.8"
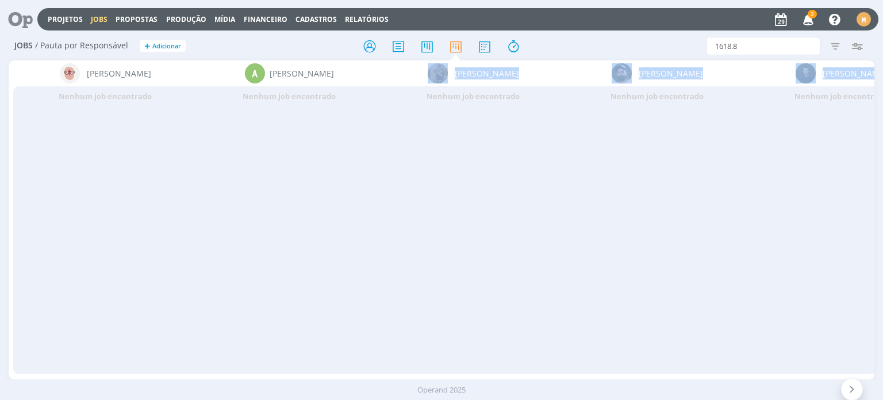
drag, startPoint x: 209, startPoint y: 380, endPoint x: 294, endPoint y: 370, distance: 85.1
click at [304, 367] on div "Projetos Jobs Propostas Produção Mídia Financeiro Cadastros Relatórios 2 Notifi…" at bounding box center [441, 200] width 883 height 400
click at [283, 336] on div "Nenhum job encontrado" at bounding box center [289, 229] width 184 height 287
click at [835, 51] on icon "button" at bounding box center [835, 46] width 21 height 21
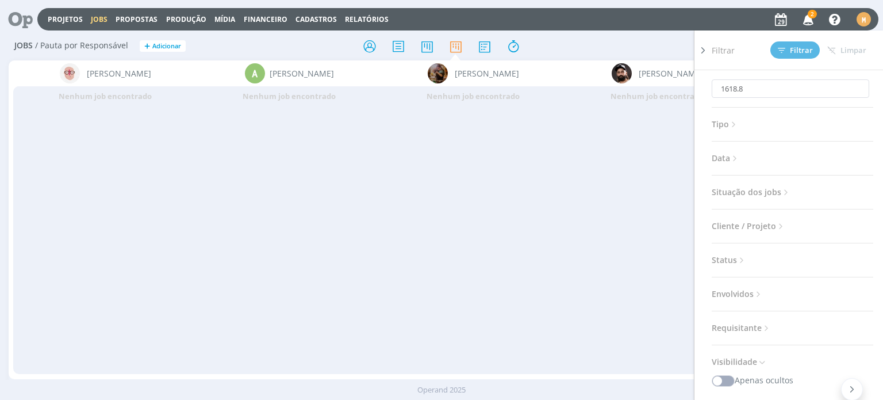
click at [763, 192] on span "Situação dos jobs" at bounding box center [751, 192] width 79 height 15
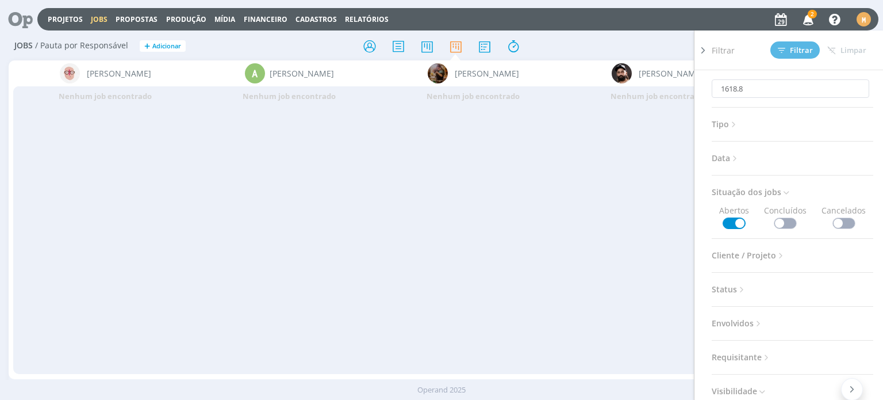
drag, startPoint x: 780, startPoint y: 231, endPoint x: 782, endPoint y: 222, distance: 8.2
click at [782, 227] on div "1618.8 Tipo Jobs e Tarefas Data Personalizado a Situação dos jobs Abertos Concl…" at bounding box center [797, 250] width 171 height 361
click at [782, 222] on span at bounding box center [785, 222] width 23 height 11
click at [420, 287] on div "Nenhum job encontrado" at bounding box center [473, 229] width 184 height 287
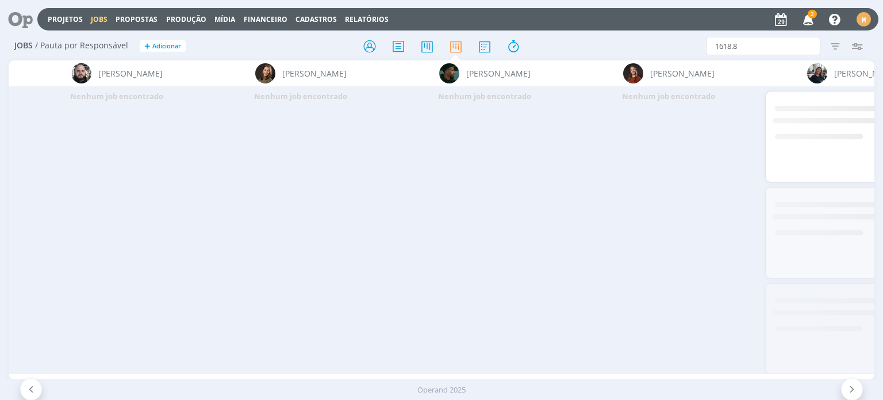
scroll to position [0, 1277]
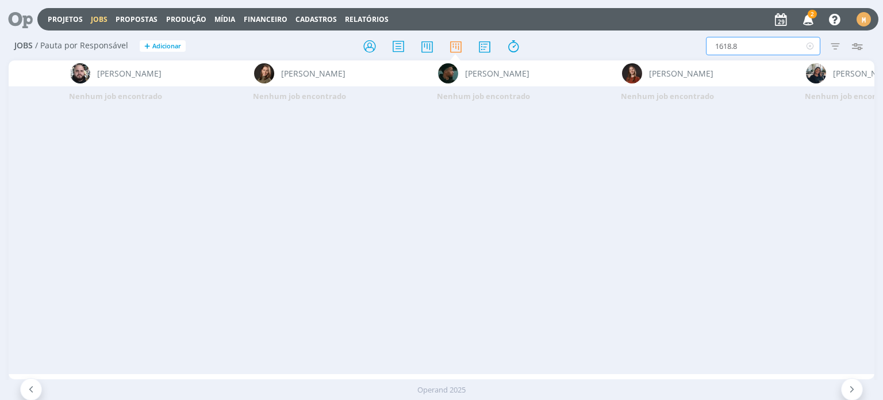
click at [774, 40] on input "1618.8" at bounding box center [763, 46] width 114 height 18
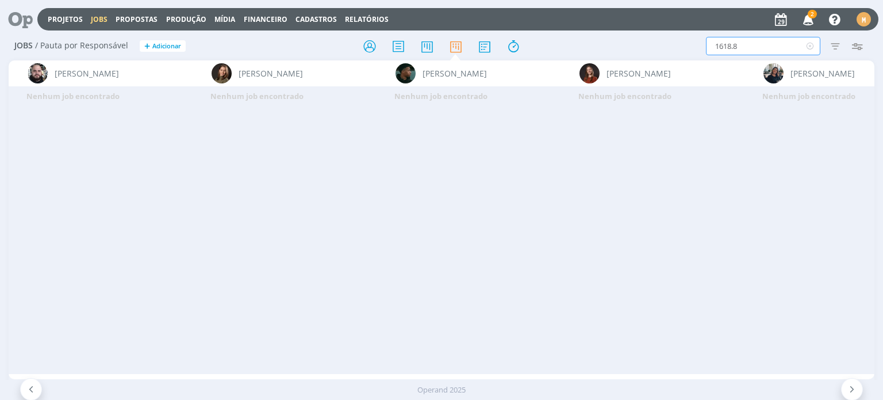
scroll to position [0, 1302]
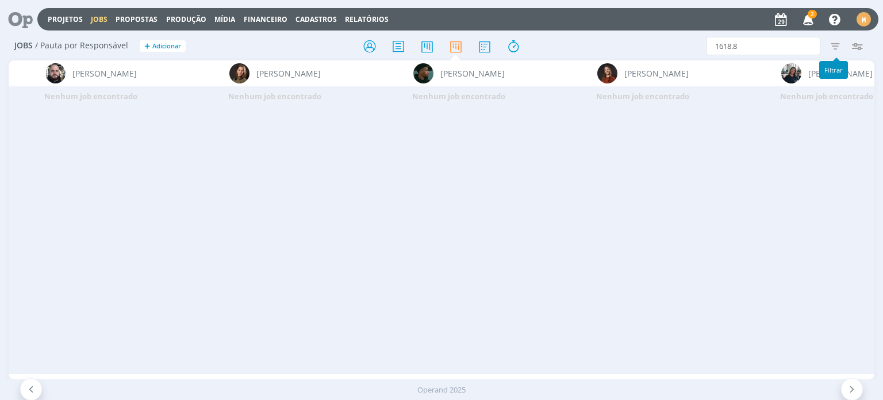
click at [838, 43] on icon "button" at bounding box center [835, 46] width 21 height 21
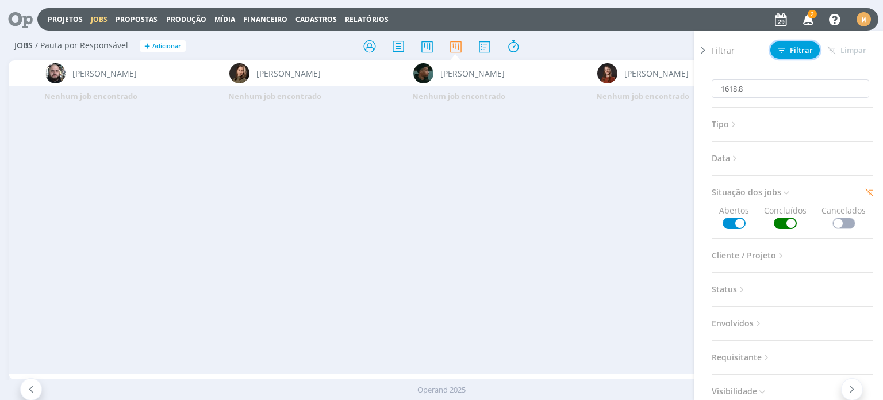
click at [800, 49] on span "Filtrar" at bounding box center [795, 50] width 35 height 7
click at [550, 272] on div "Nenhum job encontrado" at bounding box center [459, 229] width 184 height 287
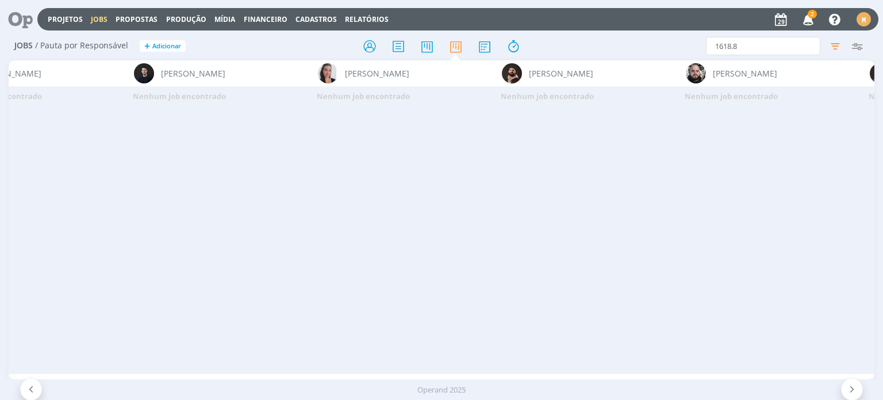
scroll to position [0, 748]
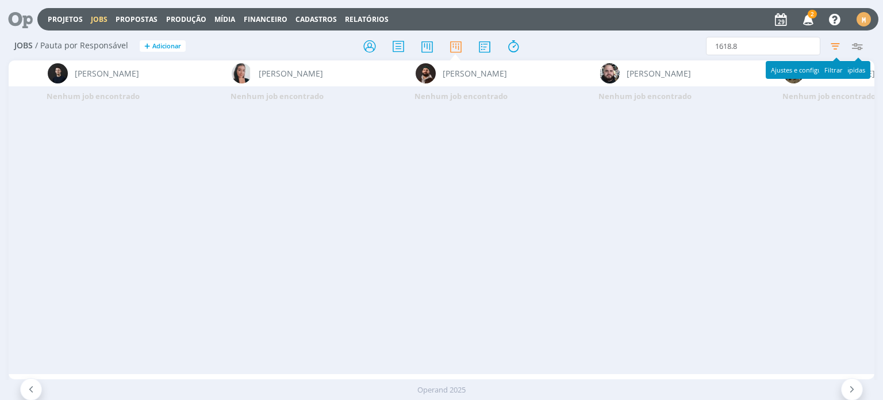
click at [839, 45] on icon "button" at bounding box center [835, 46] width 21 height 21
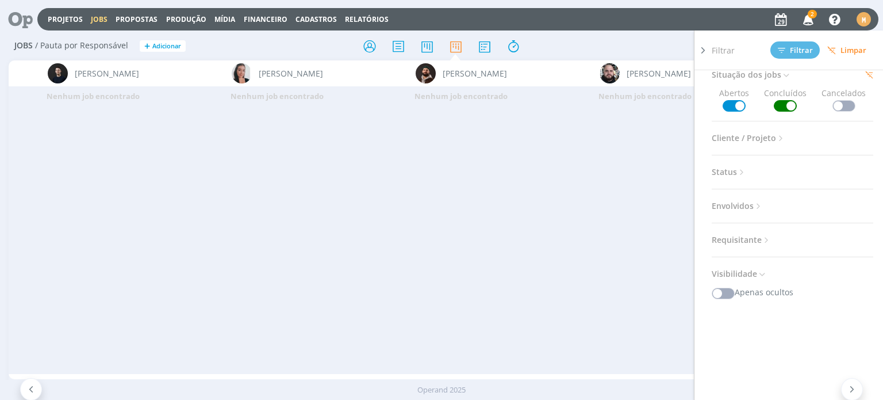
scroll to position [126, 0]
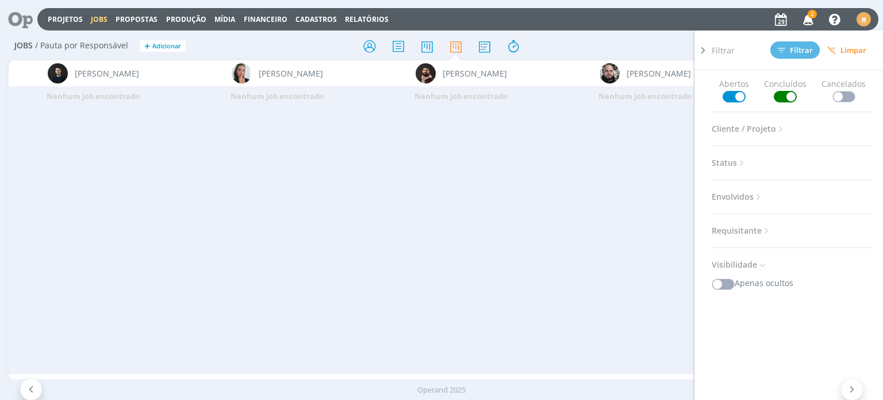
click at [655, 245] on div "Nenhum job encontrado" at bounding box center [645, 229] width 184 height 287
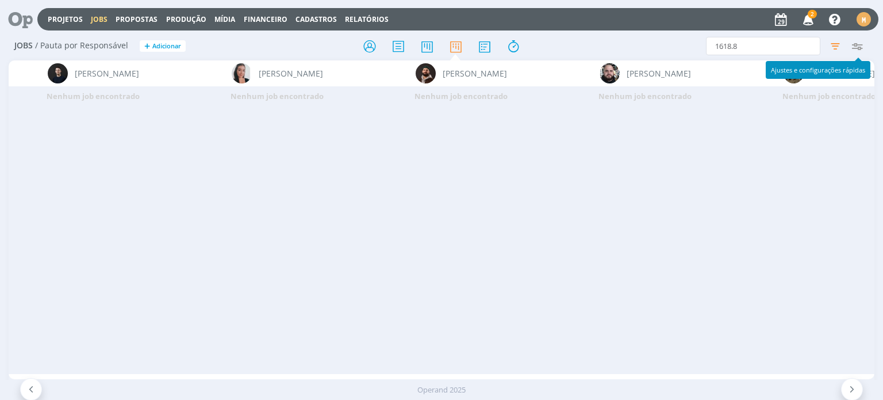
click at [861, 48] on icon "button" at bounding box center [857, 46] width 21 height 21
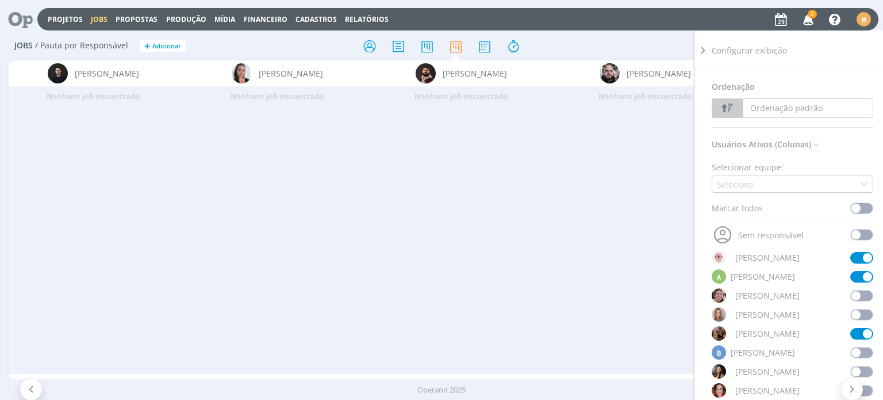
click at [852, 300] on span at bounding box center [861, 295] width 23 height 11
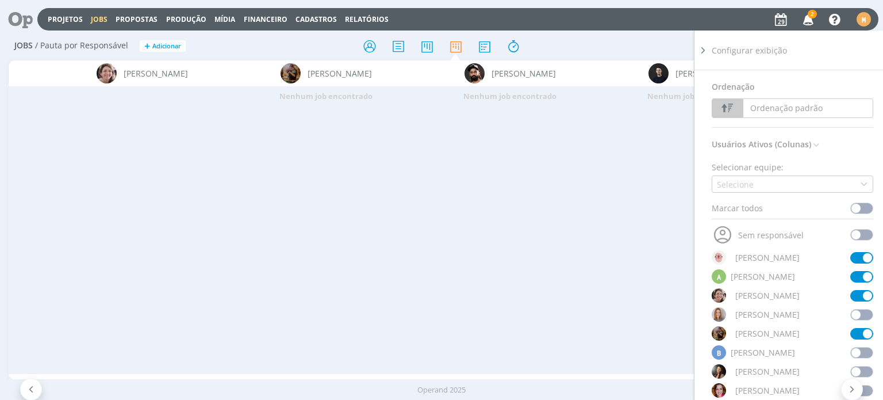
scroll to position [0, 0]
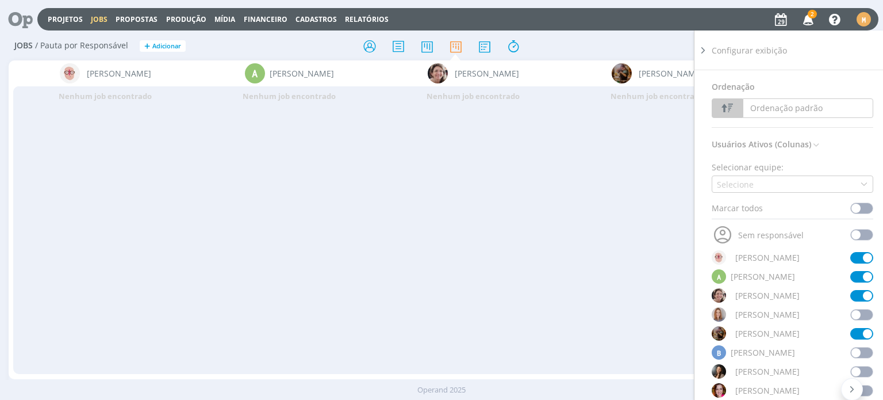
click at [698, 52] on icon at bounding box center [702, 50] width 11 height 12
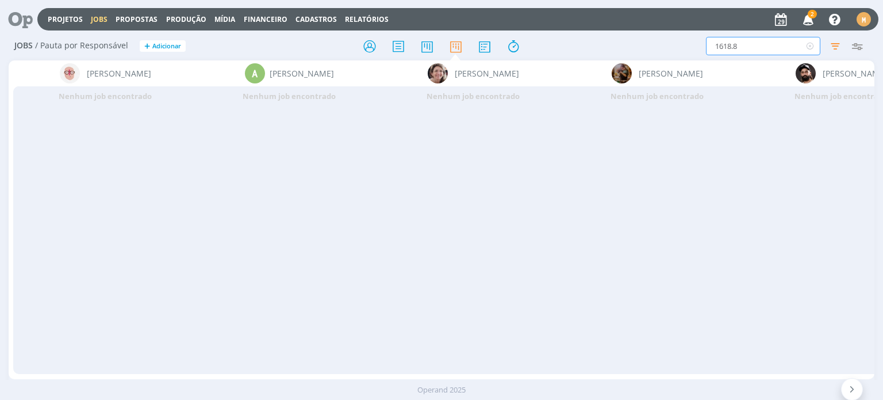
click at [788, 43] on input "1618.8" at bounding box center [763, 46] width 114 height 18
drag, startPoint x: 710, startPoint y: 45, endPoint x: 724, endPoint y: 43, distance: 13.9
click at [714, 45] on input "1618.8" at bounding box center [763, 46] width 114 height 18
click at [745, 42] on input "1618.8" at bounding box center [763, 46] width 114 height 18
click at [836, 39] on icon "button" at bounding box center [835, 46] width 21 height 21
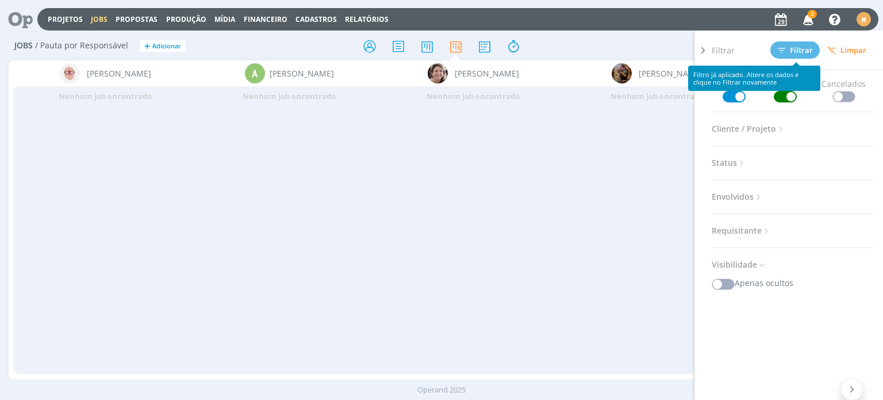
click at [798, 39] on div "Filtrar Filtrar Limpar" at bounding box center [797, 49] width 171 height 39
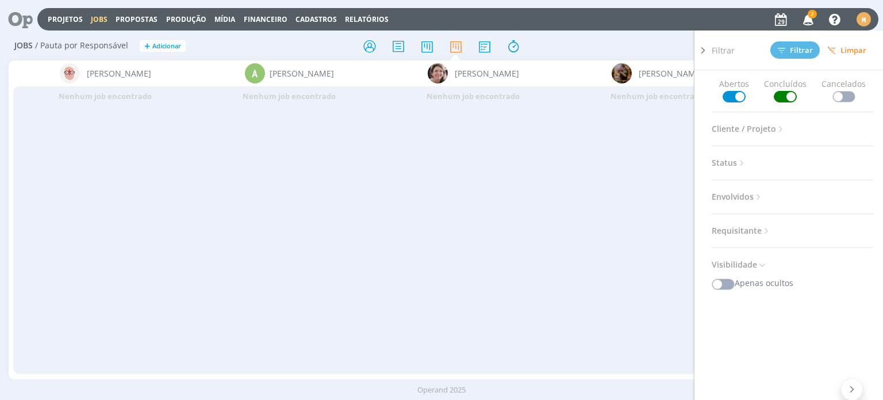
click at [645, 236] on div "Nenhum job encontrado" at bounding box center [657, 229] width 184 height 287
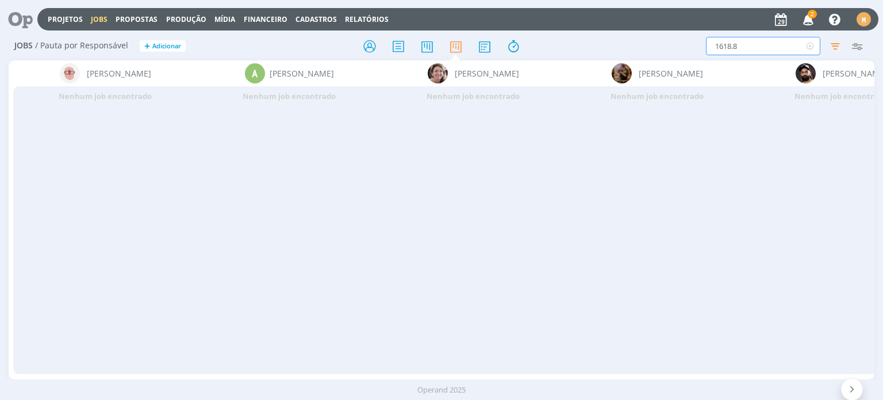
click at [755, 41] on input "1618.8" at bounding box center [763, 46] width 114 height 18
drag, startPoint x: 743, startPoint y: 48, endPoint x: 698, endPoint y: 52, distance: 44.4
click at [698, 52] on div "1618.8 Filtrar Filtrar Limpar 1618.8 Tipo Jobs e Tarefas Data Personalizado a S…" at bounding box center [730, 46] width 277 height 18
click at [834, 49] on icon "button" at bounding box center [835, 46] width 21 height 21
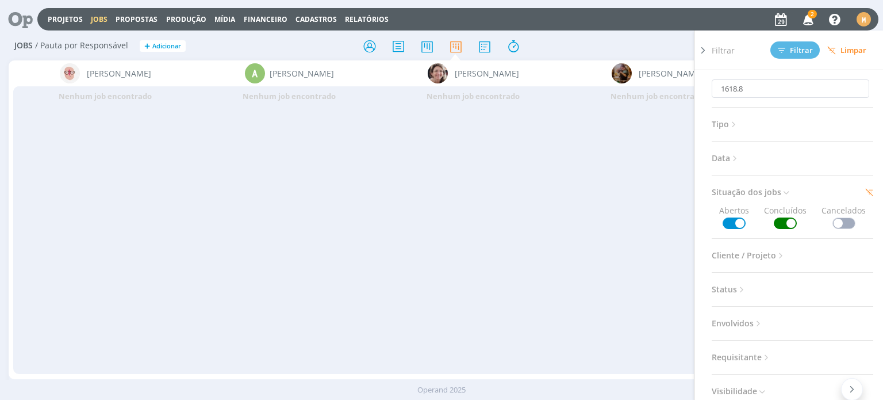
click at [759, 252] on span "Cliente / Projeto" at bounding box center [749, 255] width 74 height 15
click at [762, 293] on div "Selecione" at bounding box center [792, 297] width 150 height 17
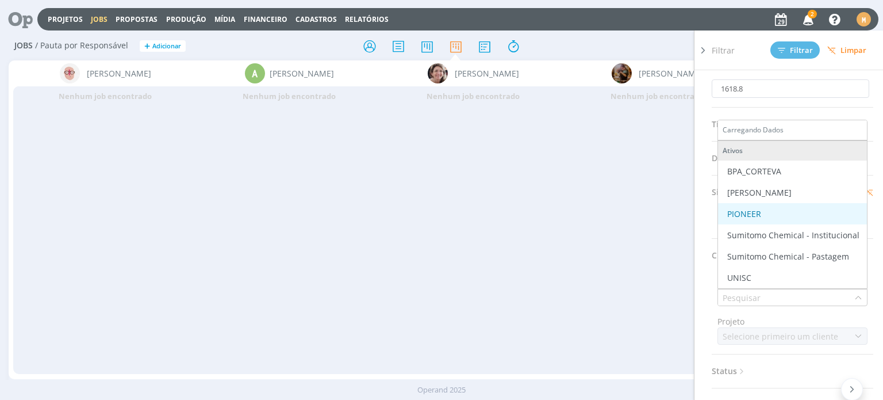
click at [768, 206] on ul "BPA_CORTEVA Cordius - Corteva PIONEER Sumitomo Chemical - Institucional Sumitom…" at bounding box center [792, 224] width 149 height 128
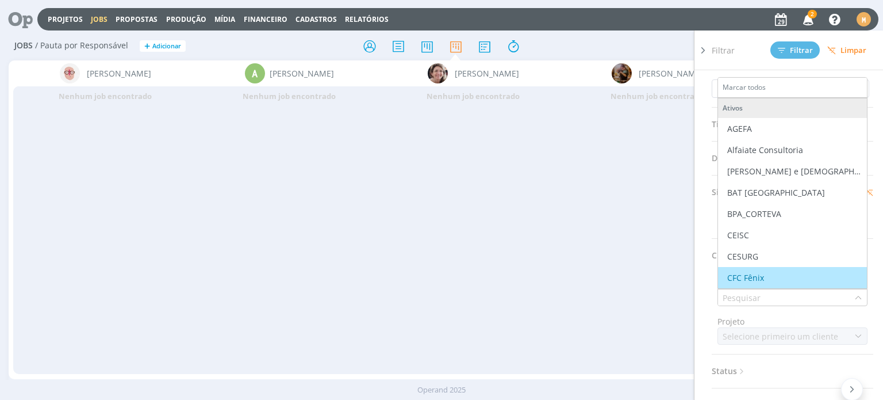
click at [673, 305] on div "Nenhum job encontrado" at bounding box center [657, 229] width 184 height 287
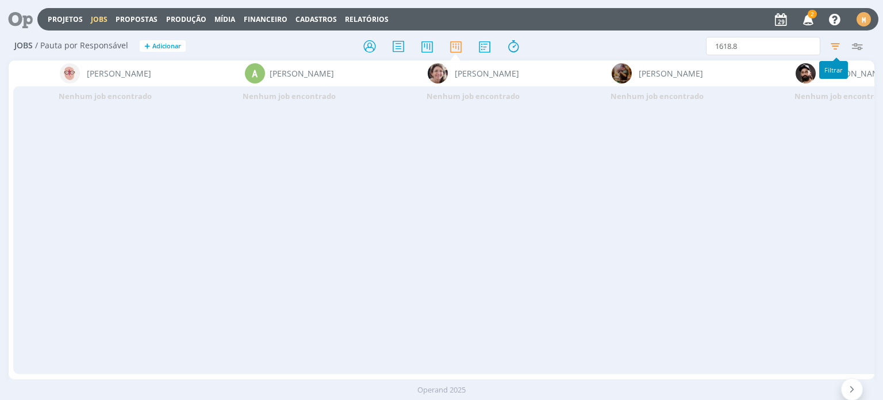
click at [831, 45] on icon "button" at bounding box center [835, 46] width 21 height 21
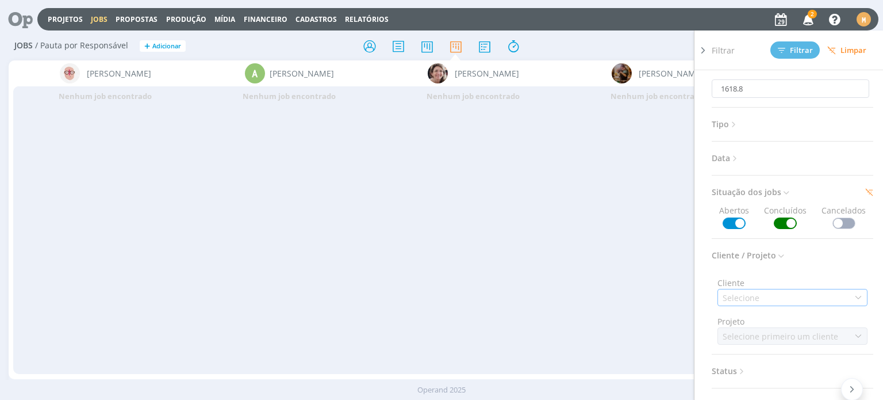
click at [754, 294] on div "Selecione" at bounding box center [742, 297] width 39 height 12
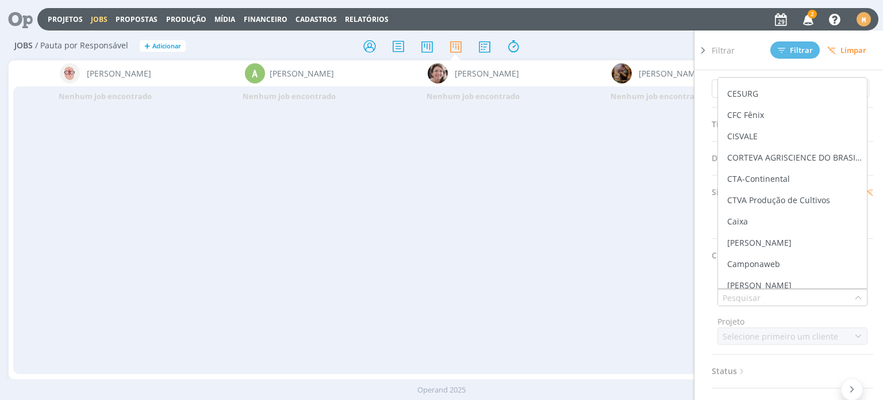
scroll to position [172, 0]
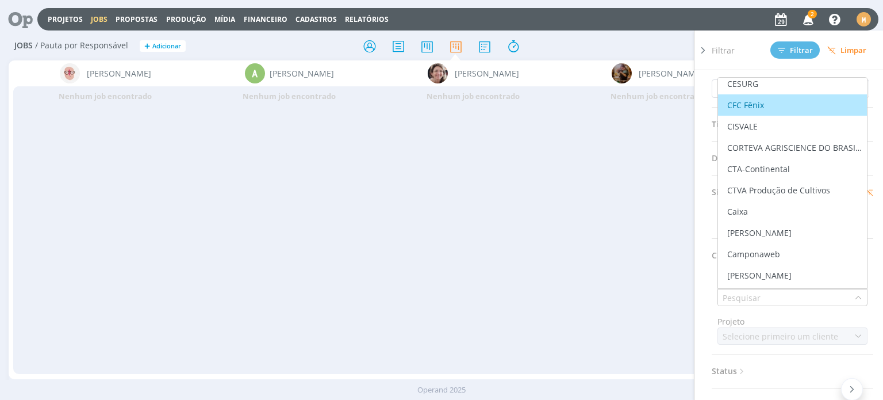
click at [706, 91] on div at bounding box center [702, 210] width 17 height 361
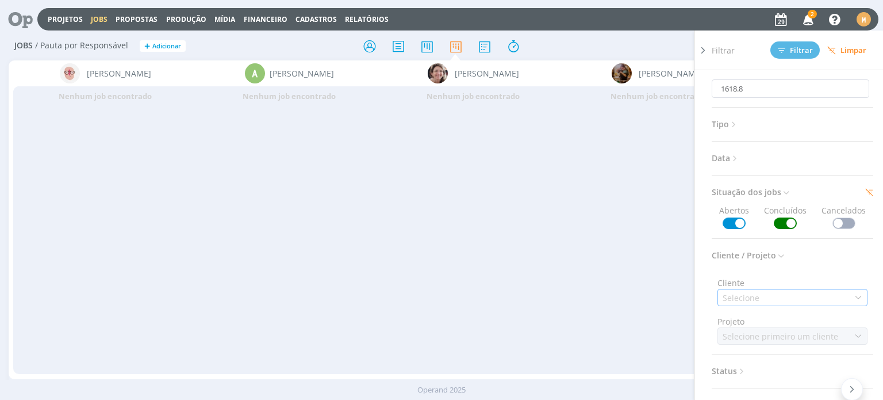
click at [746, 296] on div "Selecione" at bounding box center [742, 297] width 39 height 12
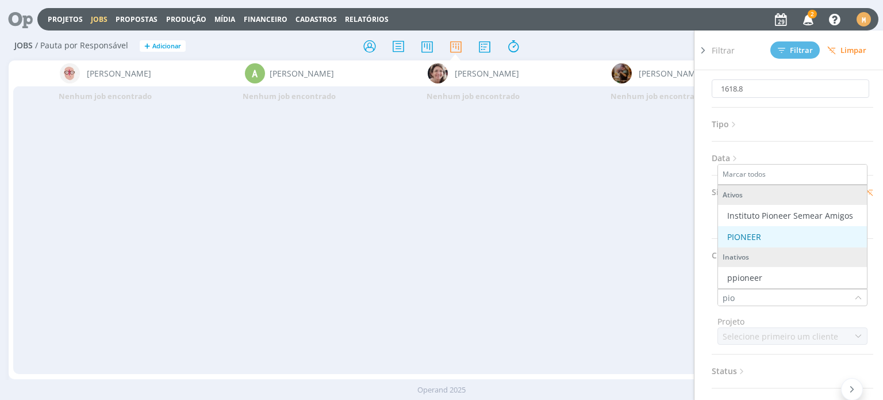
type input "pio"
click at [779, 235] on div "PIONEER" at bounding box center [793, 237] width 140 height 12
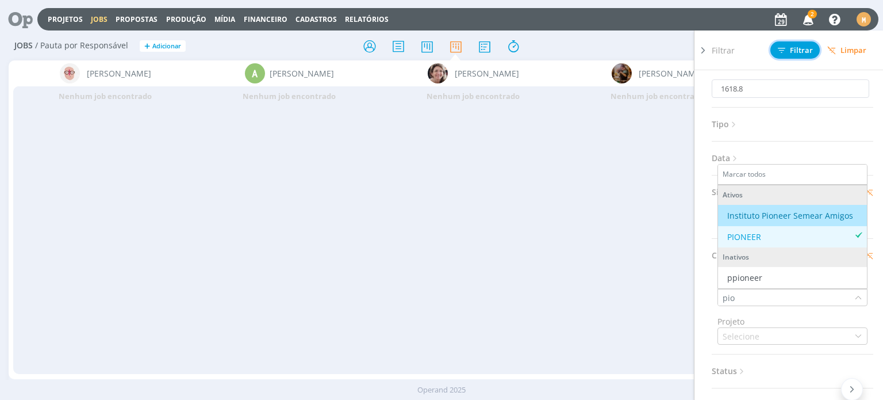
click at [804, 50] on span "Filtrar" at bounding box center [795, 50] width 35 height 7
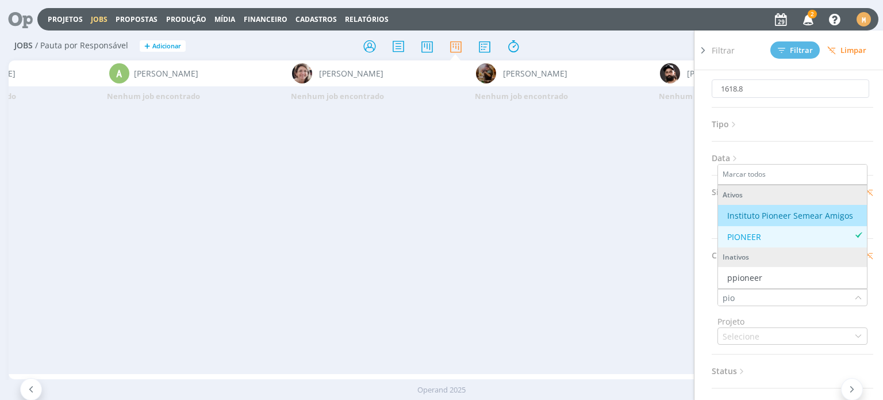
scroll to position [0, 0]
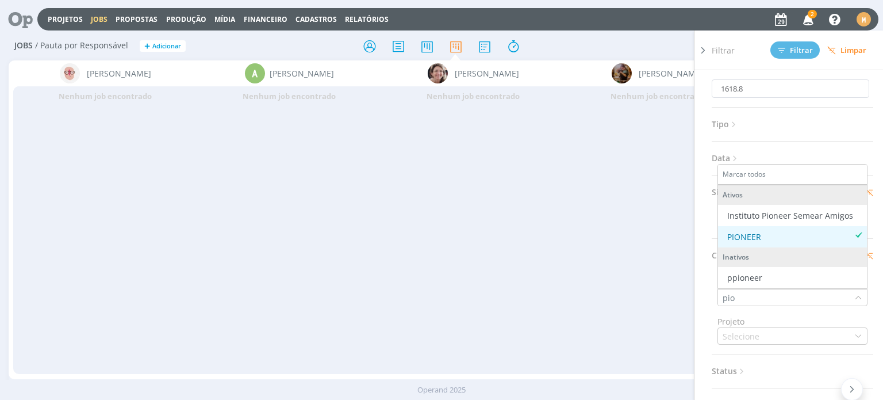
click at [758, 233] on div "PIONEER" at bounding box center [744, 237] width 34 height 12
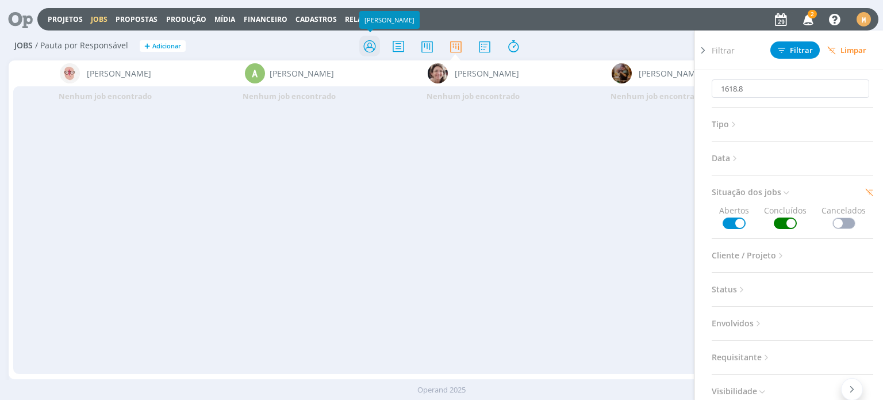
click at [367, 47] on icon at bounding box center [369, 46] width 21 height 22
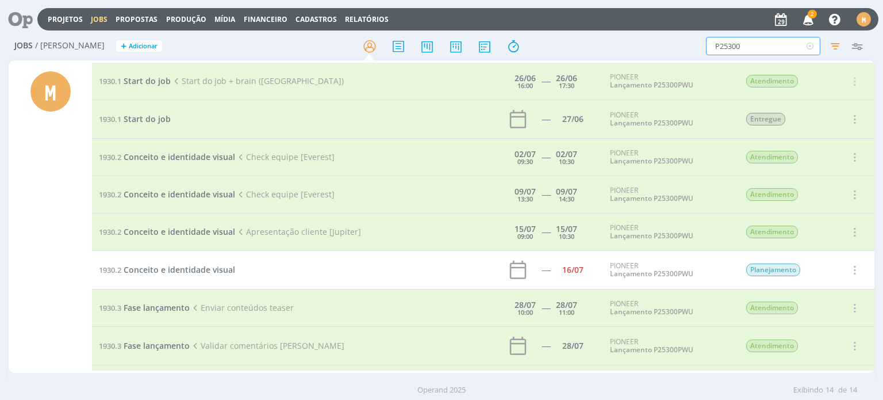
drag, startPoint x: 770, startPoint y: 48, endPoint x: 762, endPoint y: 51, distance: 8.8
click at [770, 48] on input "P25300" at bounding box center [763, 46] width 114 height 18
drag, startPoint x: 755, startPoint y: 44, endPoint x: 673, endPoint y: 44, distance: 81.6
click at [673, 44] on div "P25300 Filtros Filtrar Limpar P25300 Tipo Jobs e Tarefas Data Personalizado a S…" at bounding box center [730, 46] width 277 height 18
type input "1618.8"
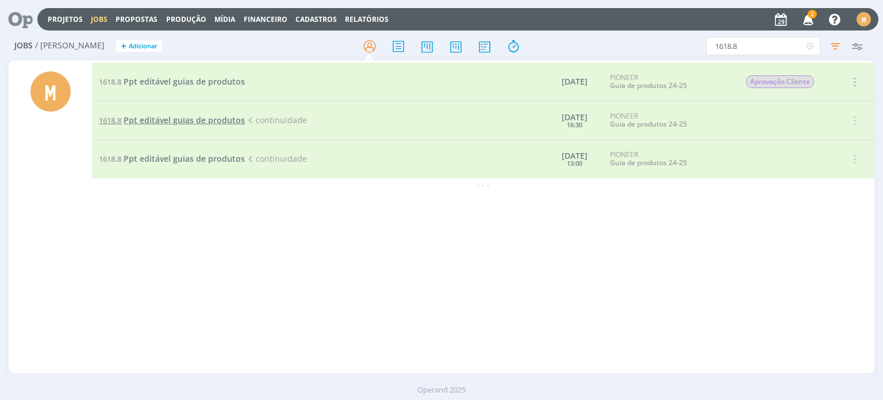
click at [198, 118] on span "Ppt editável guias de produtos" at bounding box center [184, 119] width 121 height 11
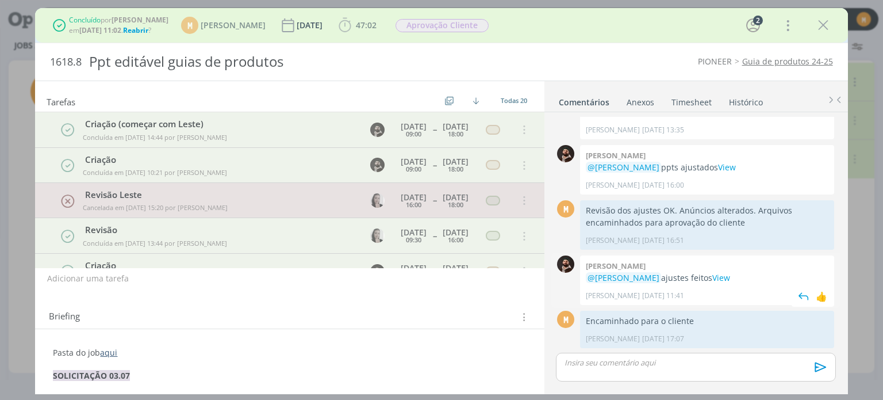
scroll to position [556, 0]
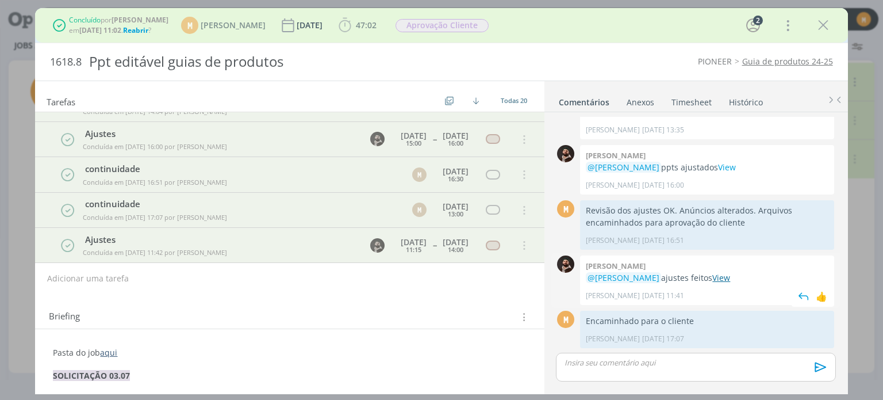
click at [712, 282] on link "View" at bounding box center [721, 277] width 18 height 11
click at [103, 347] on link "aqui" at bounding box center [108, 352] width 17 height 11
click at [817, 24] on icon "dialog" at bounding box center [823, 25] width 17 height 17
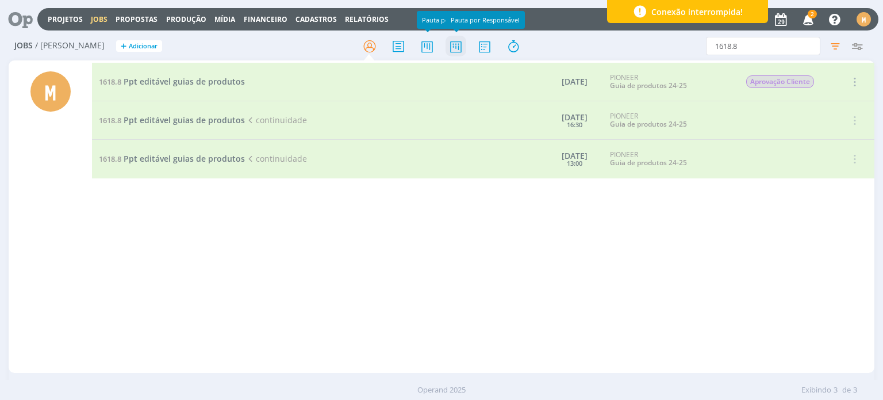
click at [452, 52] on icon at bounding box center [455, 46] width 21 height 22
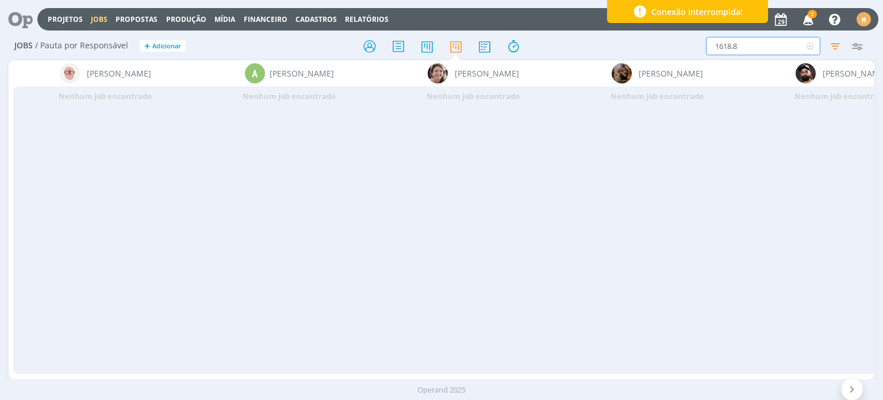
drag, startPoint x: 740, startPoint y: 41, endPoint x: 645, endPoint y: 52, distance: 96.0
click at [645, 52] on div "1618.8 Filtrar Filtrar Limpar 1618.8 Tipo Jobs e Tarefas Data Personalizado a S…" at bounding box center [730, 46] width 277 height 18
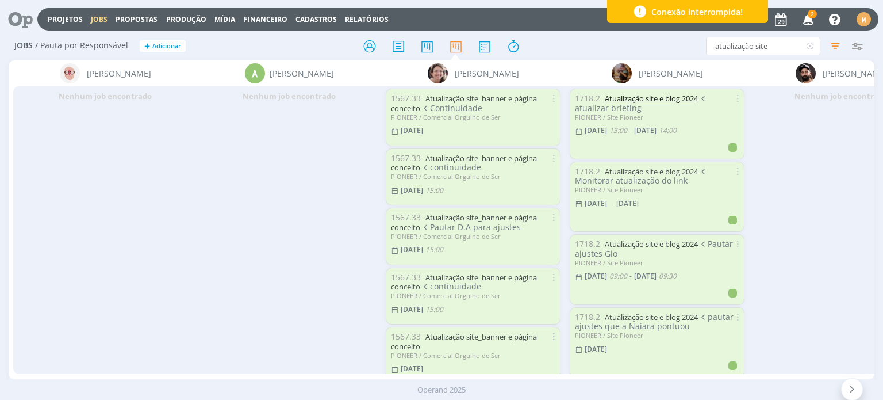
click at [660, 97] on link "Atualização site e blog 2024" at bounding box center [651, 98] width 93 height 10
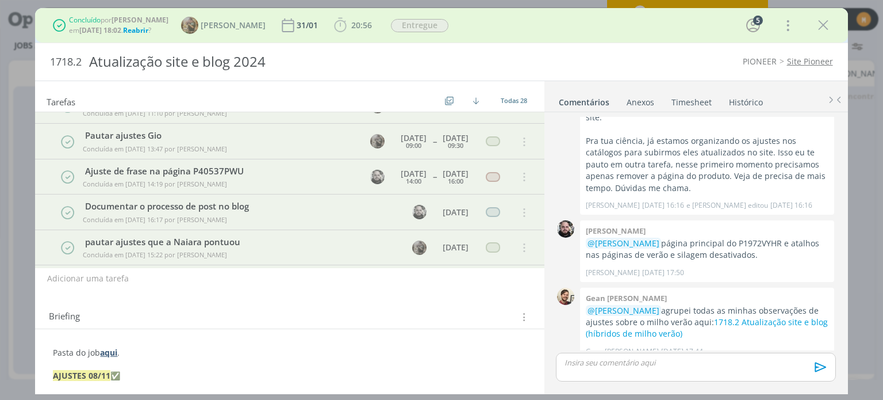
scroll to position [161, 0]
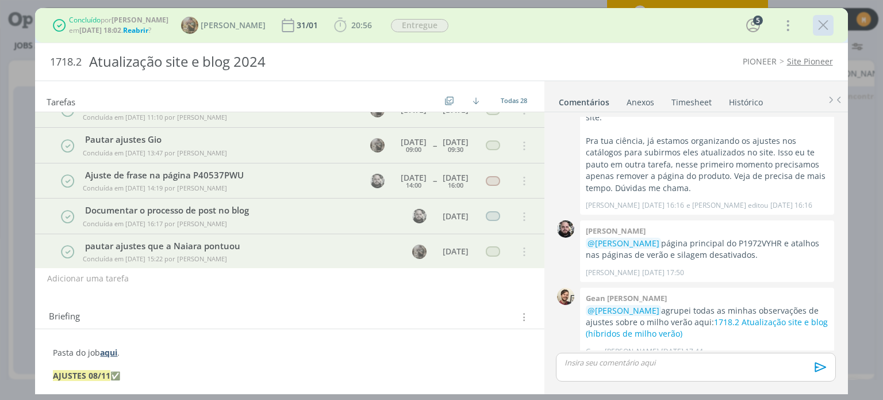
click at [822, 25] on icon "dialog" at bounding box center [823, 25] width 17 height 17
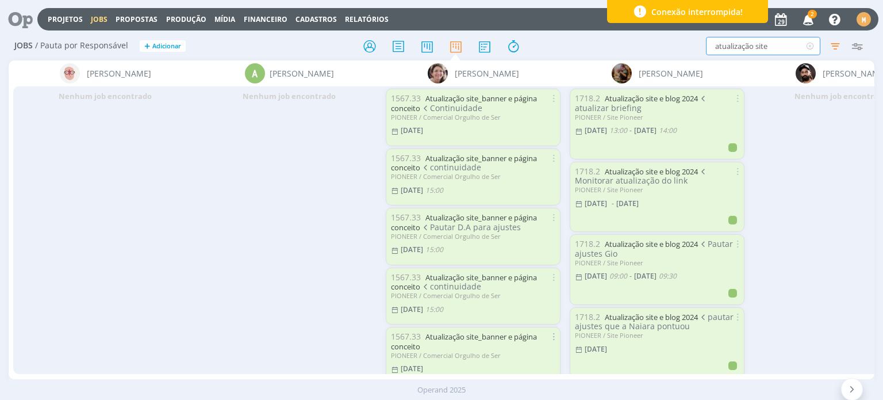
click at [791, 47] on input "atualização site" at bounding box center [763, 46] width 114 height 18
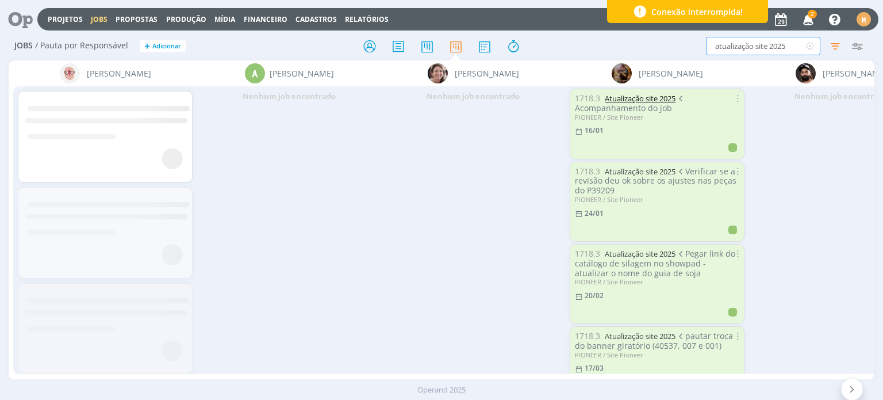
type input "atualização site 2025"
click at [628, 98] on link "Atualização site 2025" at bounding box center [640, 98] width 71 height 10
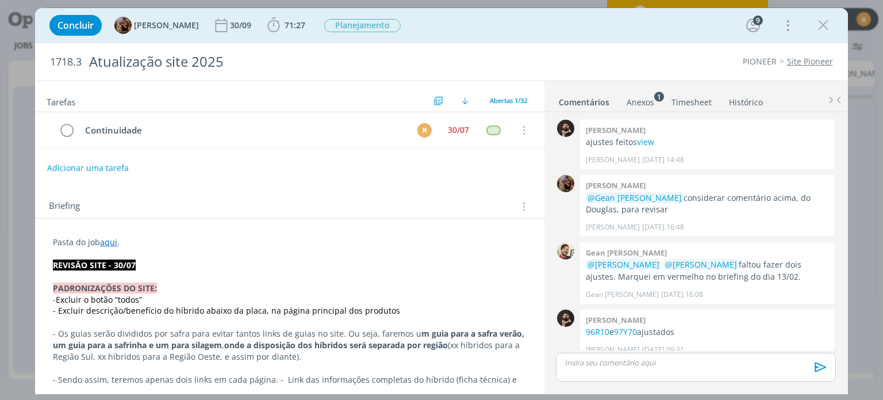
scroll to position [1483, 0]
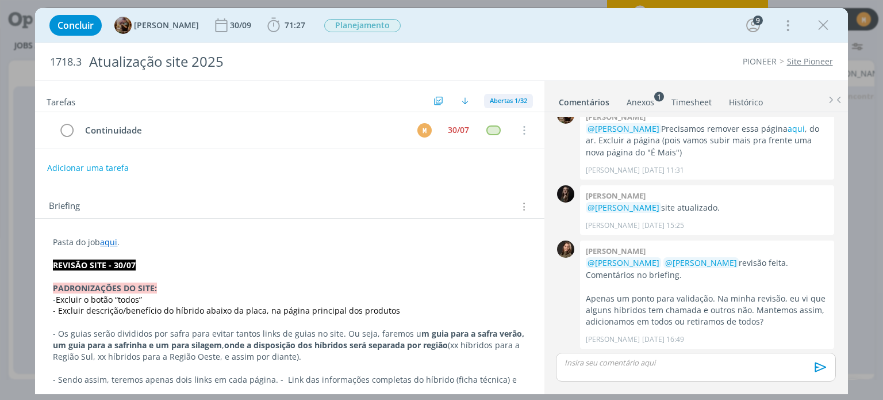
click at [497, 102] on span "Abertas 1/32" at bounding box center [508, 100] width 37 height 9
click at [515, 122] on span "Todas 41" at bounding box center [506, 126] width 30 height 10
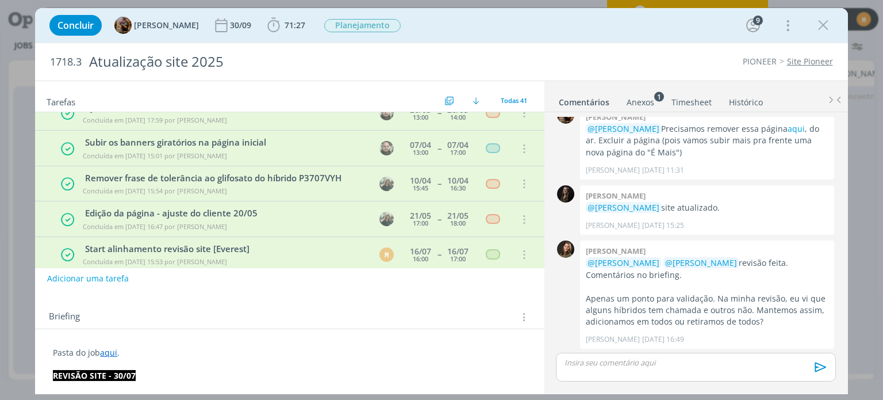
scroll to position [805, 0]
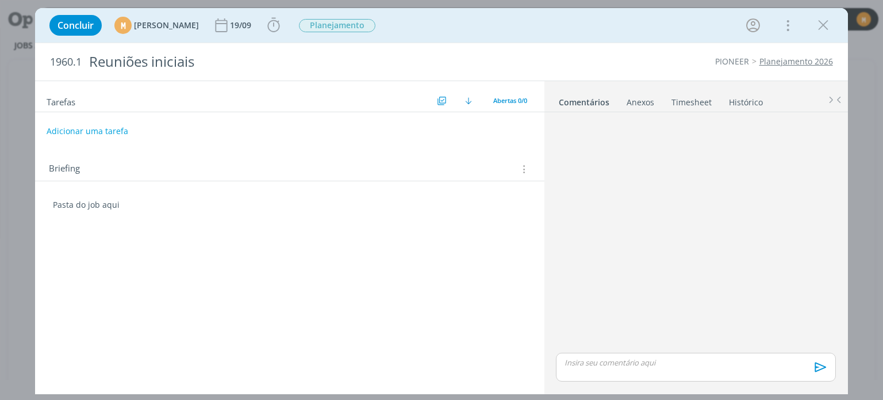
click at [110, 130] on button "Adicionar uma tarefa" at bounding box center [88, 131] width 82 height 20
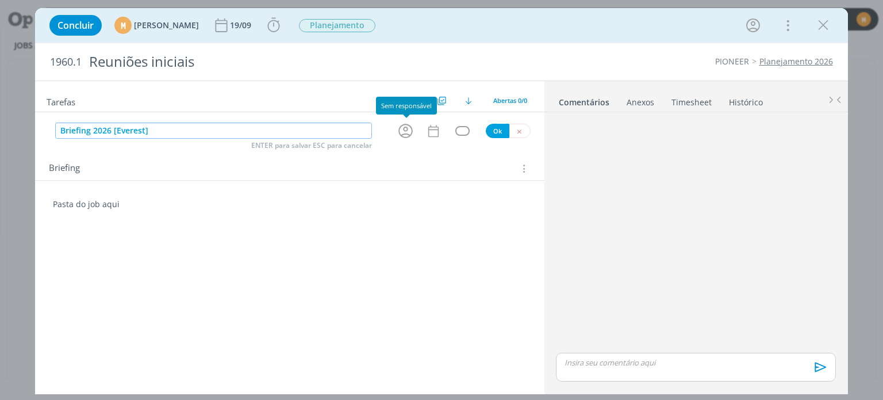
click at [399, 132] on icon "dialog" at bounding box center [406, 131] width 18 height 18
type input "Briefing 2026 [Everest]"
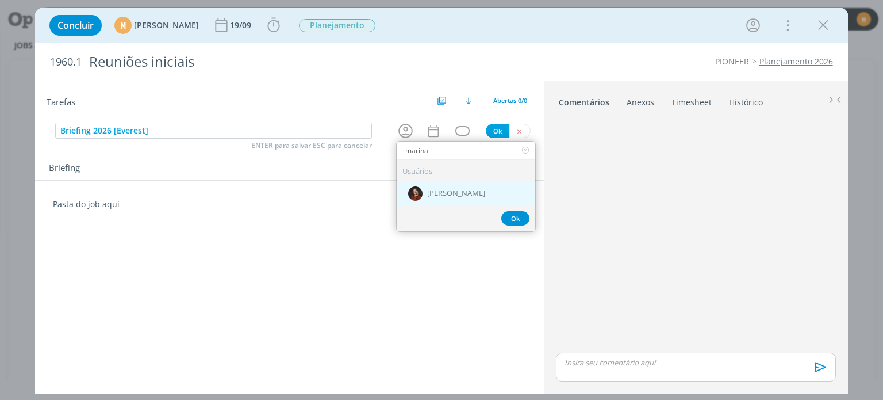
type input "marina"
click at [451, 186] on div "[PERSON_NAME]" at bounding box center [466, 194] width 139 height 24
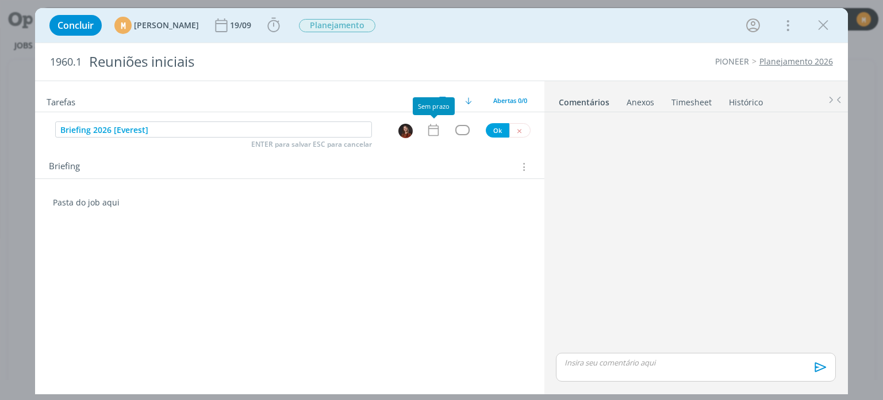
click at [431, 135] on icon "dialog" at bounding box center [433, 130] width 10 height 12
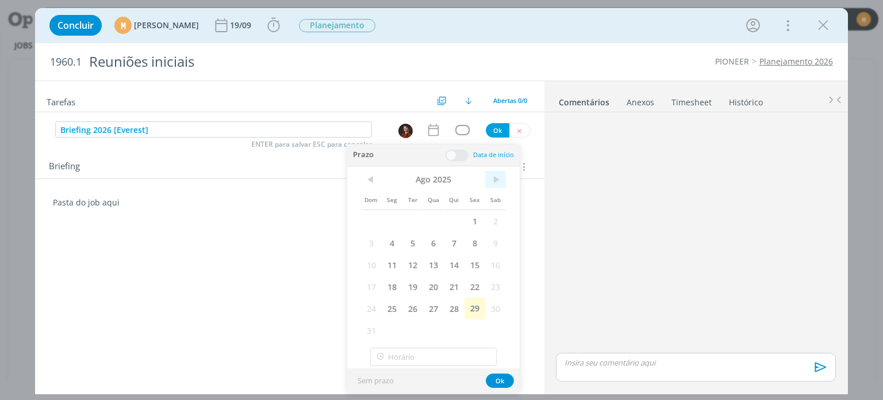
click at [492, 185] on span ">" at bounding box center [495, 179] width 21 height 17
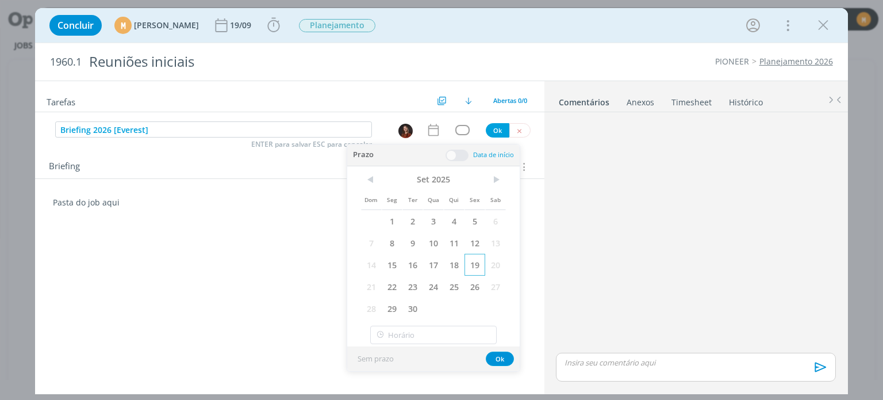
click at [478, 262] on span "19" at bounding box center [474, 265] width 21 height 22
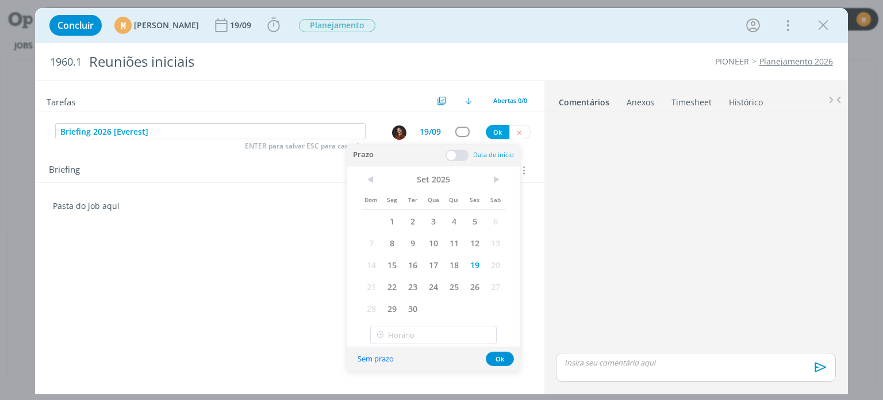
click at [455, 154] on span at bounding box center [456, 154] width 23 height 11
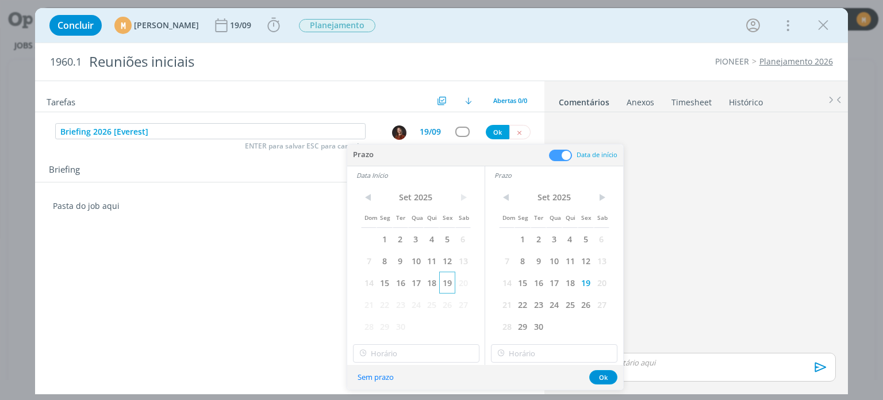
click at [448, 274] on span "19" at bounding box center [447, 282] width 16 height 22
click at [425, 347] on input "12:00" at bounding box center [416, 353] width 126 height 18
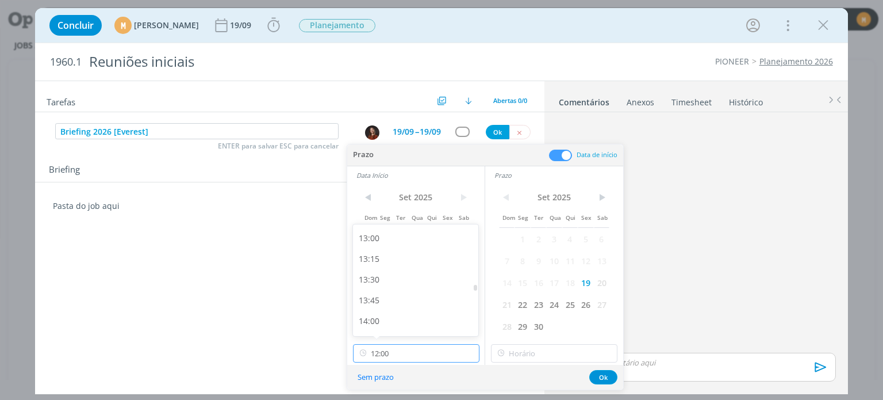
scroll to position [1078, 0]
click at [396, 272] on div "13:30" at bounding box center [417, 273] width 129 height 21
type input "13:30"
click at [579, 349] on input "13:30" at bounding box center [554, 353] width 126 height 18
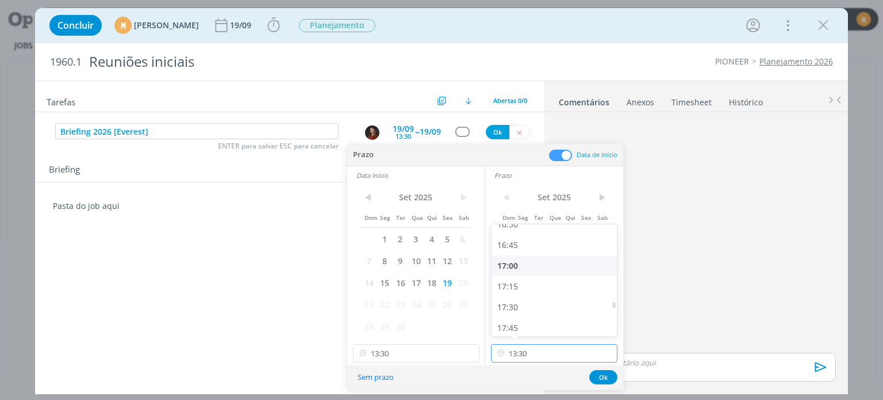
scroll to position [1375, 0]
click at [527, 271] on div "17:00" at bounding box center [555, 266] width 129 height 21
type input "17:00"
click at [608, 374] on button "Ok" at bounding box center [603, 377] width 28 height 14
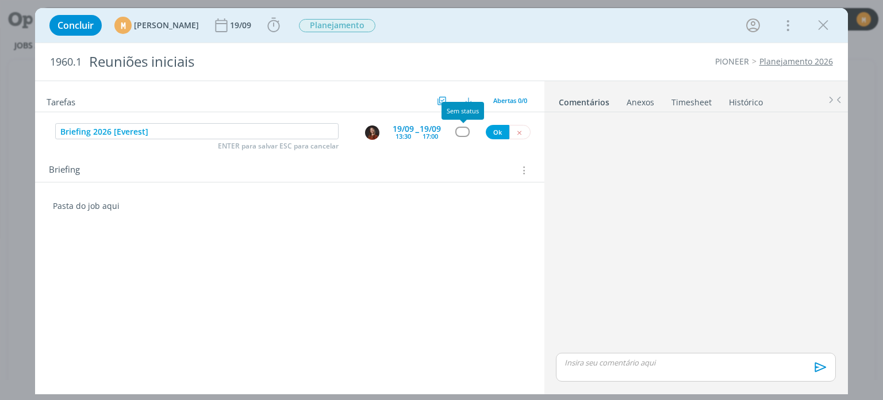
click at [463, 133] on div "dialog" at bounding box center [462, 131] width 14 height 10
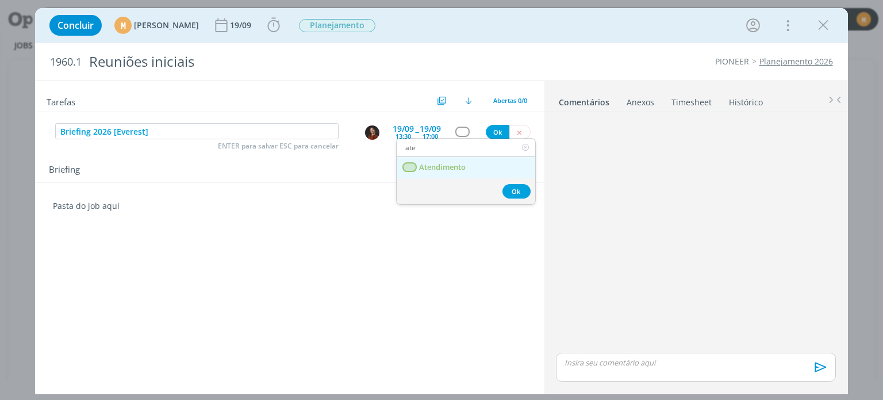
type input "ate"
click at [459, 166] on span "Atendimento" at bounding box center [443, 167] width 47 height 9
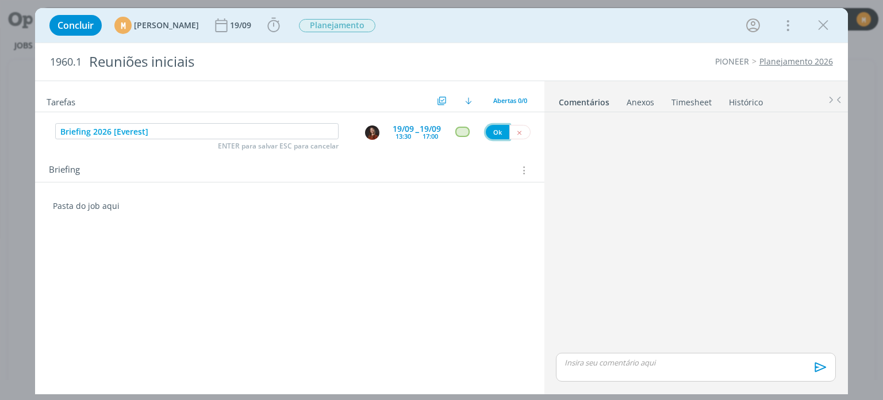
click at [497, 125] on button "Ok" at bounding box center [498, 132] width 24 height 14
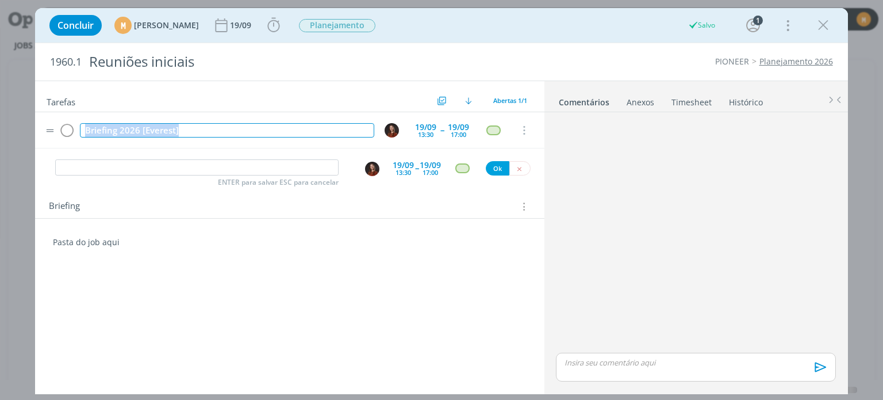
drag, startPoint x: 196, startPoint y: 135, endPoint x: 74, endPoint y: 117, distance: 123.2
click at [74, 117] on tr "Briefing 2026 [[GEOGRAPHIC_DATA]] [DATE] 13:30 -- [DATE] 17:00 Cancelar" at bounding box center [289, 130] width 509 height 36
copy div "Briefing 2026 [Everest]"
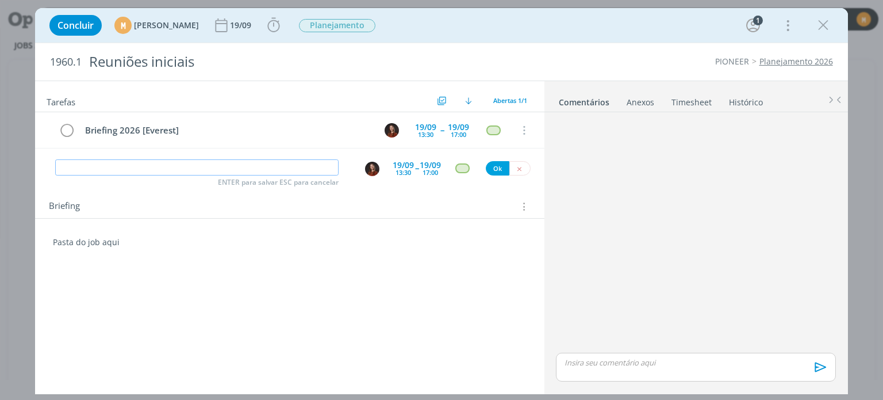
click at [170, 163] on input "dialog" at bounding box center [196, 167] width 283 height 16
paste input "Briefing 2026 [Everest]"
click at [372, 167] on img "dialog" at bounding box center [372, 169] width 14 height 14
type input "Briefing 2026 [Everest]"
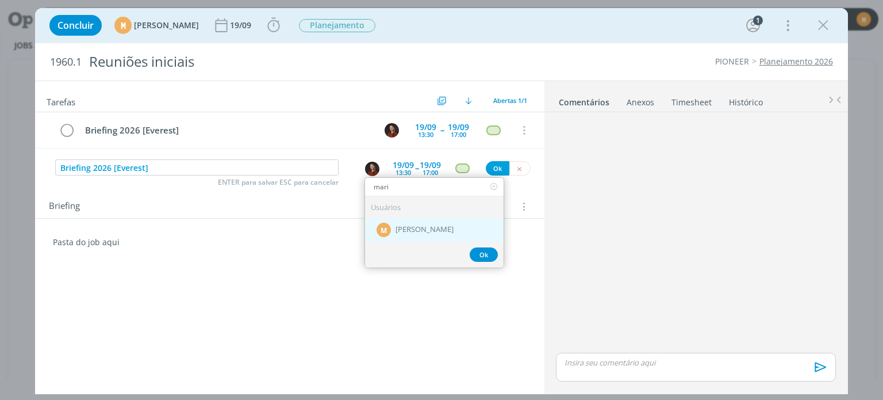
type input "mari"
click at [387, 222] on div "M" at bounding box center [384, 229] width 14 height 14
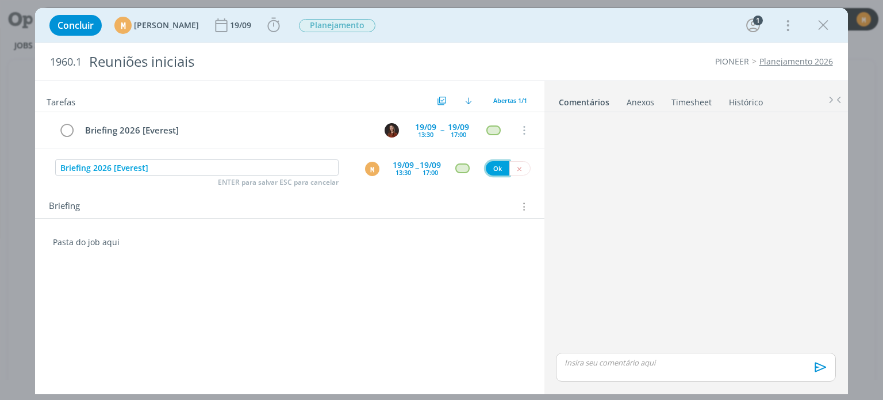
click at [489, 166] on button "Ok" at bounding box center [498, 168] width 24 height 14
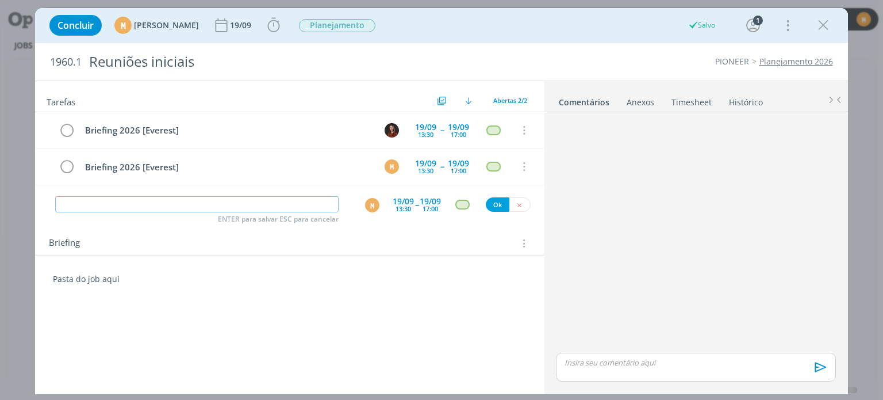
paste input "Briefing 2026 [Everest]"
click at [368, 199] on div "M" at bounding box center [372, 205] width 14 height 14
type input "Briefing 2026 [Everest]"
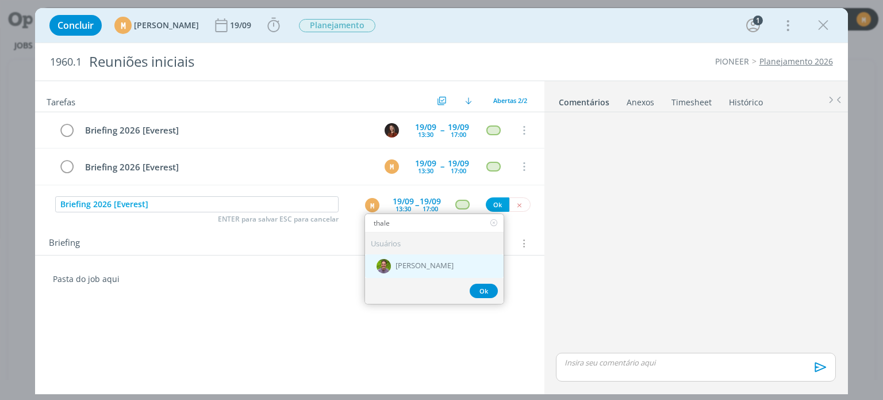
type input "thale"
click at [415, 266] on span "[PERSON_NAME]" at bounding box center [424, 266] width 58 height 9
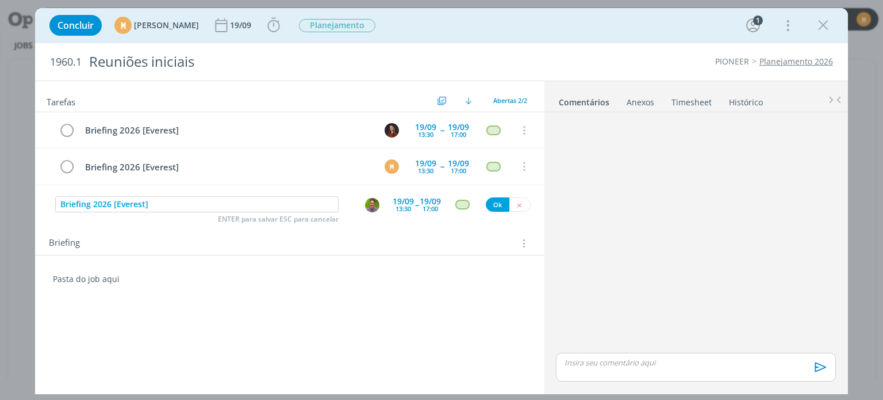
click at [401, 197] on div "19/09" at bounding box center [403, 201] width 21 height 8
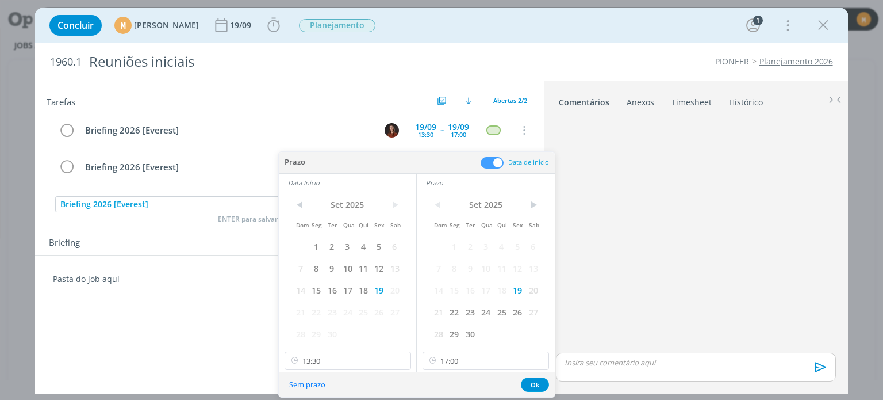
click at [201, 342] on div "Tarefas Usar Job de template Criar template a partir deste job Visualizar Templ…" at bounding box center [289, 234] width 509 height 306
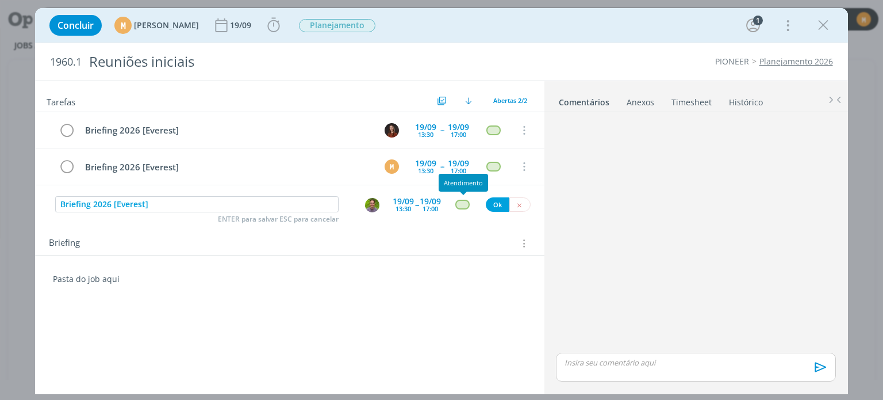
click at [463, 205] on div "dialog" at bounding box center [462, 204] width 14 height 10
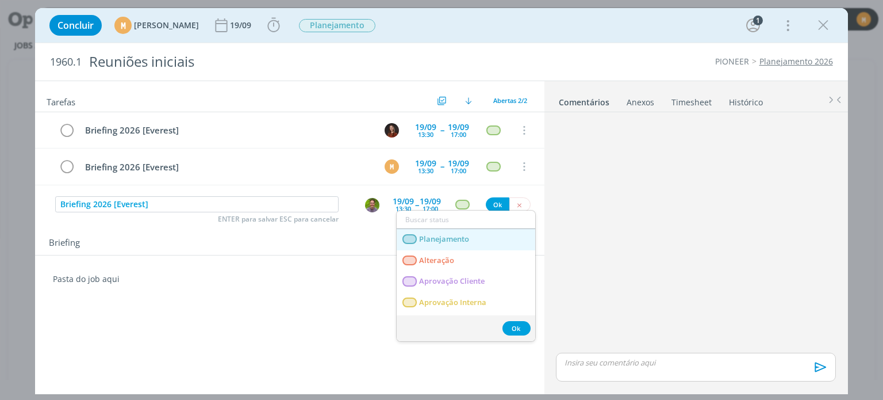
click at [467, 240] on span "Planejamento" at bounding box center [445, 239] width 50 height 9
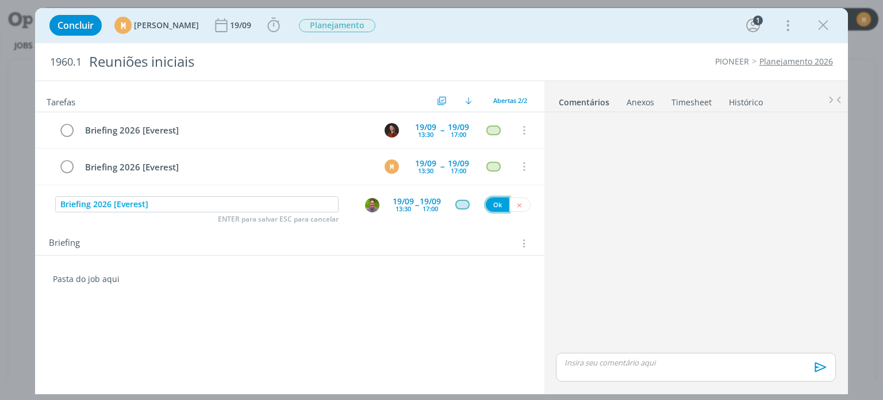
click at [494, 209] on button "Ok" at bounding box center [498, 204] width 24 height 14
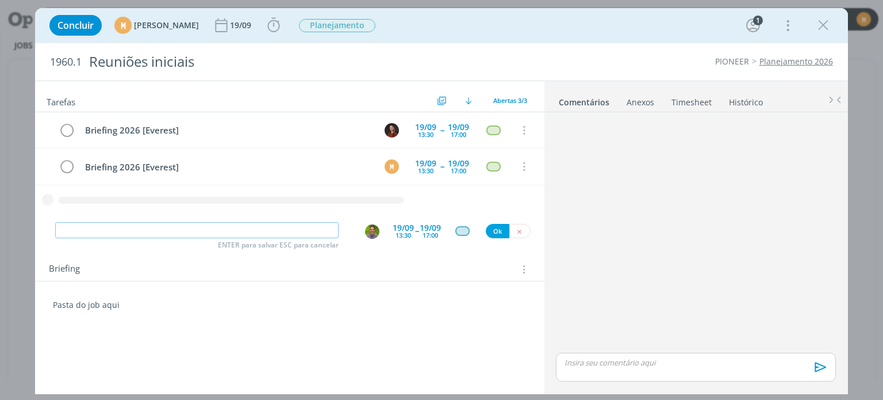
paste input "Briefing 2026 [Everest]"
click at [367, 233] on img "dialog" at bounding box center [372, 231] width 14 height 14
type input "Briefing 2026 [Everest]"
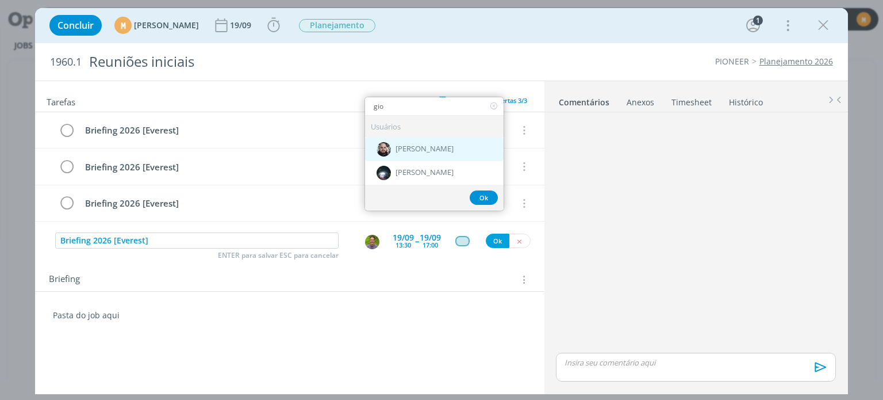
type input "gio"
click at [423, 144] on span "[PERSON_NAME]" at bounding box center [424, 148] width 58 height 9
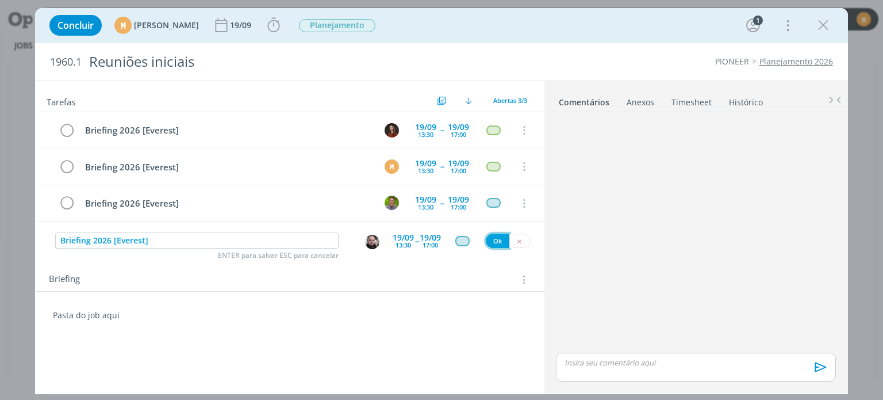
click at [494, 239] on button "Ok" at bounding box center [498, 240] width 24 height 14
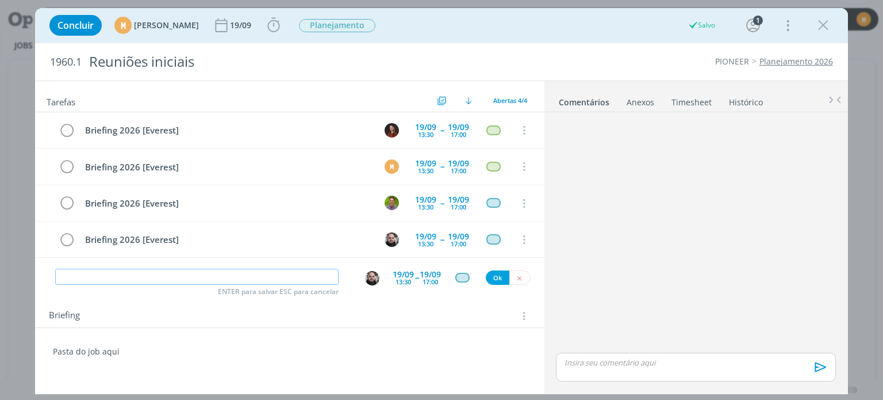
paste input "Briefing 2026 [Everest]"
click at [373, 276] on img "dialog" at bounding box center [372, 278] width 14 height 14
type input "Briefing 2026 [Everest]"
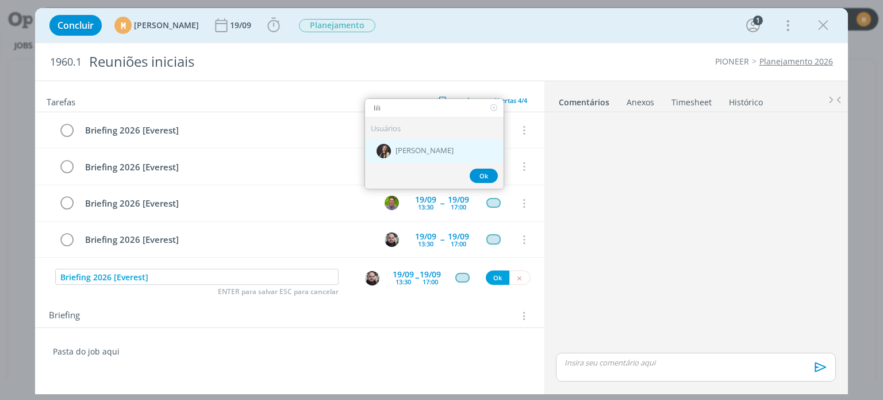
type input "lili"
click at [430, 150] on span "[PERSON_NAME]" at bounding box center [424, 150] width 58 height 9
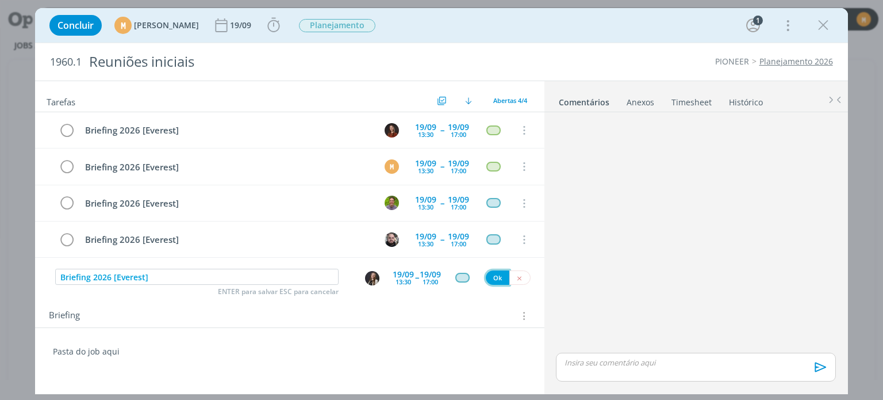
click at [501, 276] on button "Ok" at bounding box center [498, 277] width 24 height 14
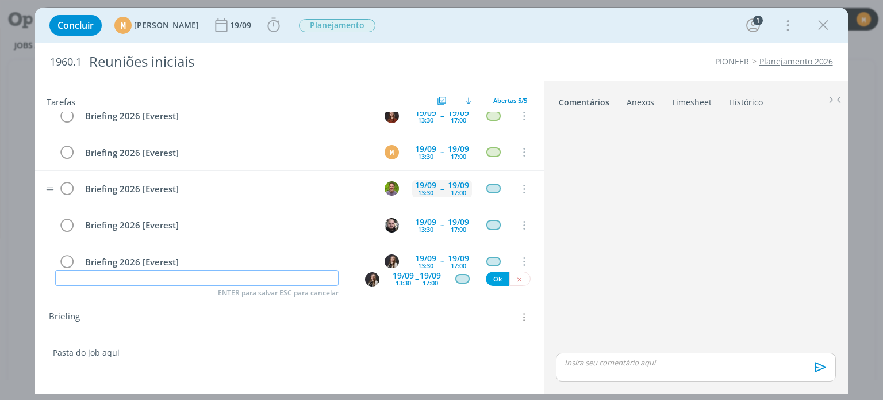
scroll to position [32, 0]
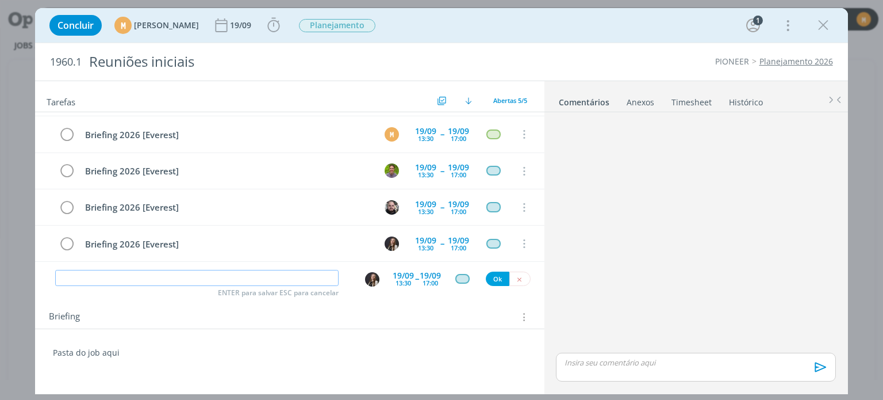
paste input "Briefing 2026 [Everest]"
click at [373, 278] on img "dialog" at bounding box center [372, 279] width 14 height 14
type input "Briefing 2026 [Everest]"
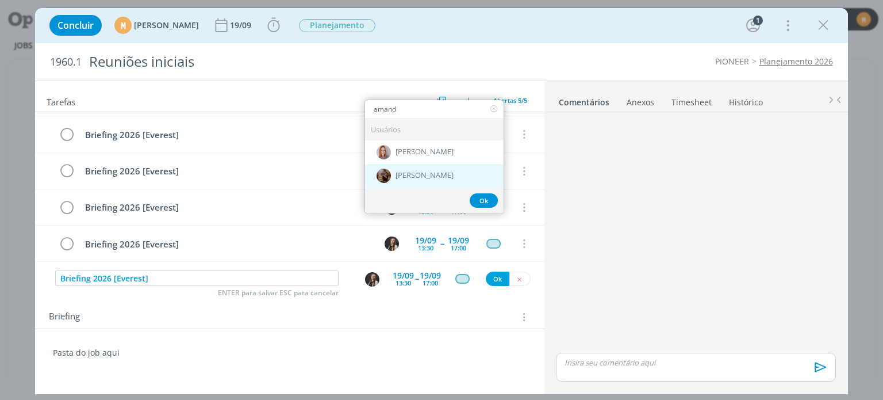
type input "amand"
click at [403, 179] on div "[PERSON_NAME]" at bounding box center [434, 176] width 139 height 24
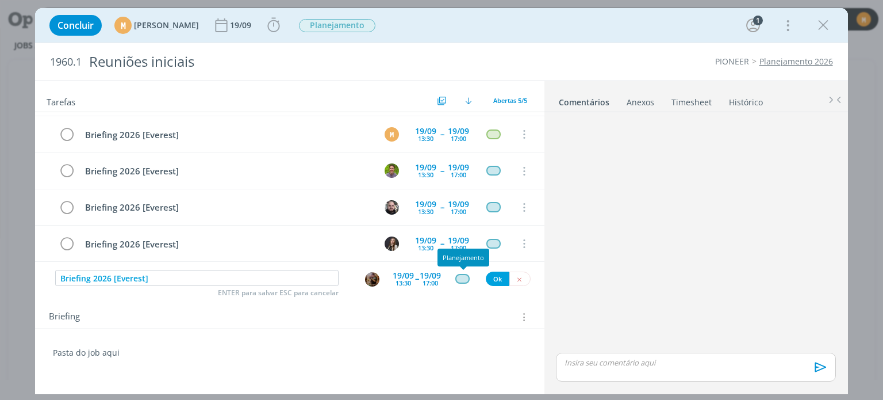
click at [462, 279] on div "dialog" at bounding box center [462, 279] width 14 height 10
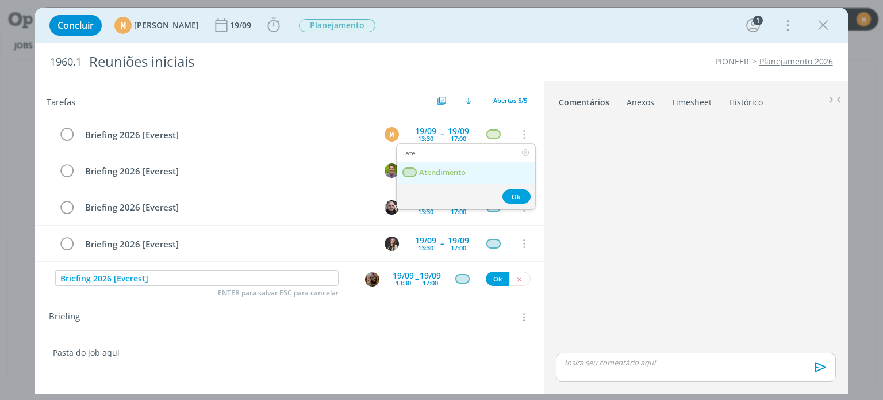
type input "ate"
click at [445, 174] on span "Atendimento" at bounding box center [443, 172] width 47 height 9
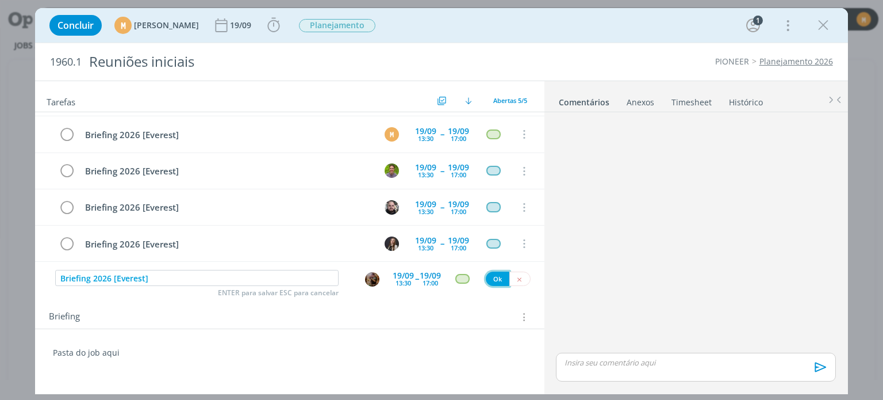
click at [499, 274] on button "Ok" at bounding box center [498, 278] width 24 height 14
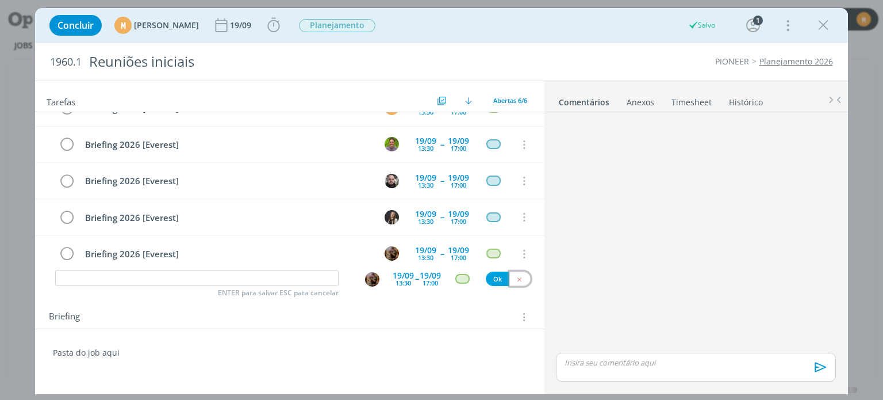
drag, startPoint x: 513, startPoint y: 279, endPoint x: 481, endPoint y: 289, distance: 32.9
click at [513, 279] on button "dialog" at bounding box center [519, 278] width 21 height 14
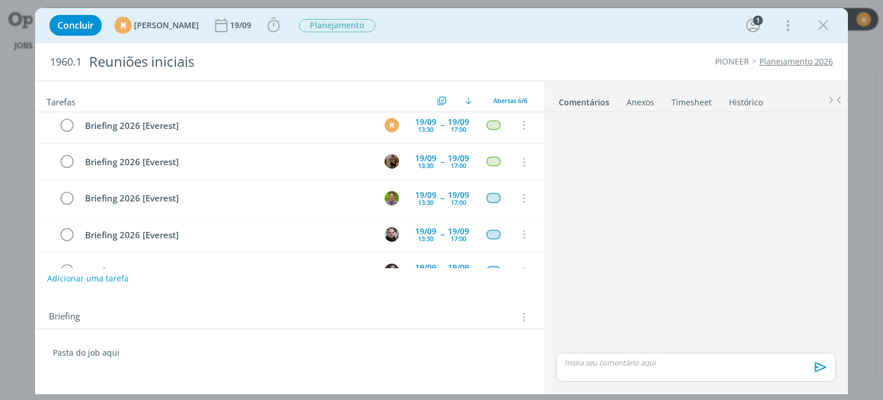
scroll to position [0, 0]
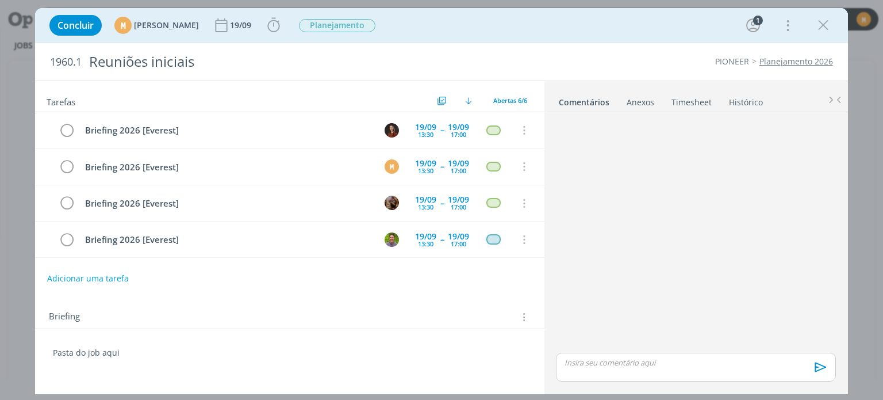
drag, startPoint x: 506, startPoint y: 30, endPoint x: 517, endPoint y: 26, distance: 12.4
click at [506, 31] on div "Concluir M Mariana Kochenborger 19/09 Iniciar Apontar Data * 29/08/2025 Horas *…" at bounding box center [441, 25] width 795 height 28
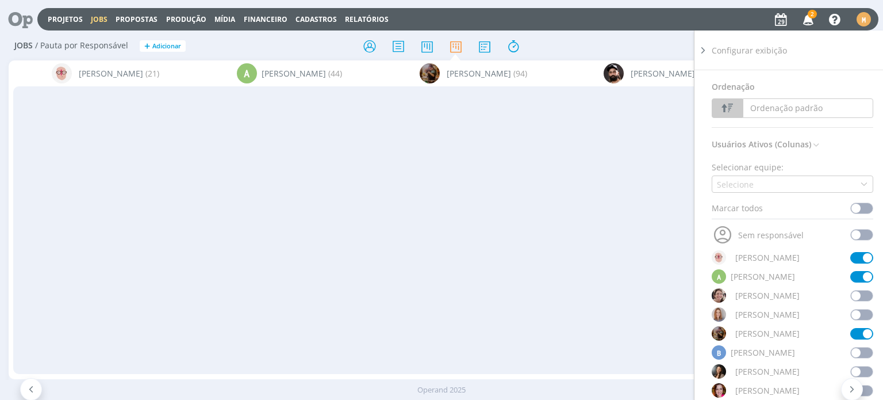
scroll to position [0, 1128]
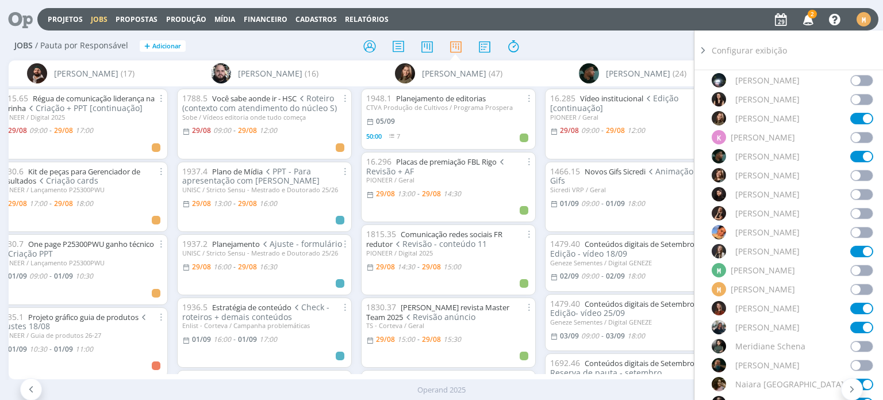
click at [655, 44] on div "Filtrar Filtrar [GEOGRAPHIC_DATA] Tipo Jobs e Tarefas Data Personalizado a Situ…" at bounding box center [730, 46] width 277 height 18
